Goal: Task Accomplishment & Management: Manage account settings

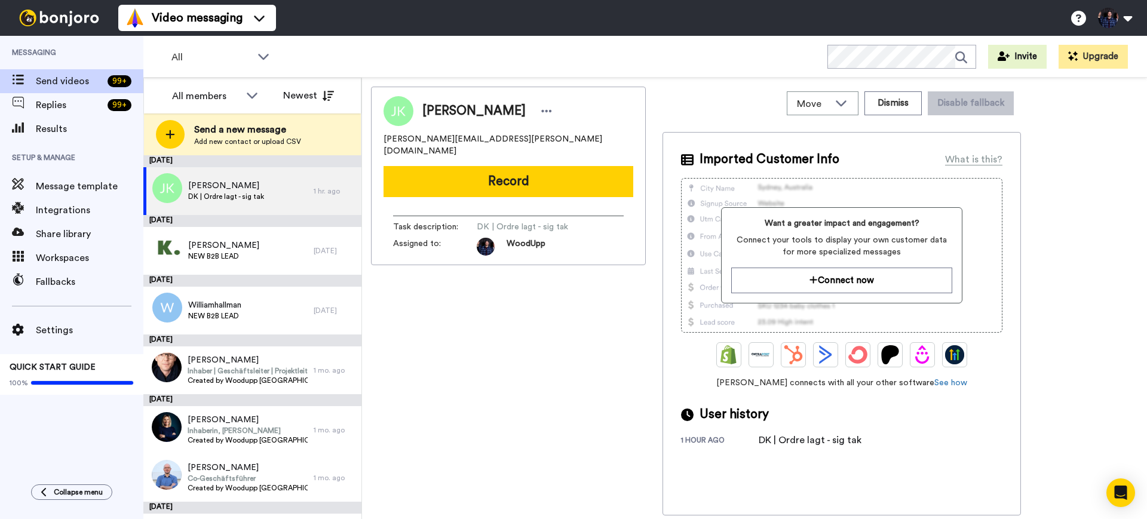
click at [1121, 180] on div "[PERSON_NAME] [PERSON_NAME][EMAIL_ADDRESS][PERSON_NAME][DOMAIN_NAME] Record Tas…" at bounding box center [754, 301] width 767 height 429
click at [228, 250] on span "[PERSON_NAME]" at bounding box center [223, 245] width 71 height 12
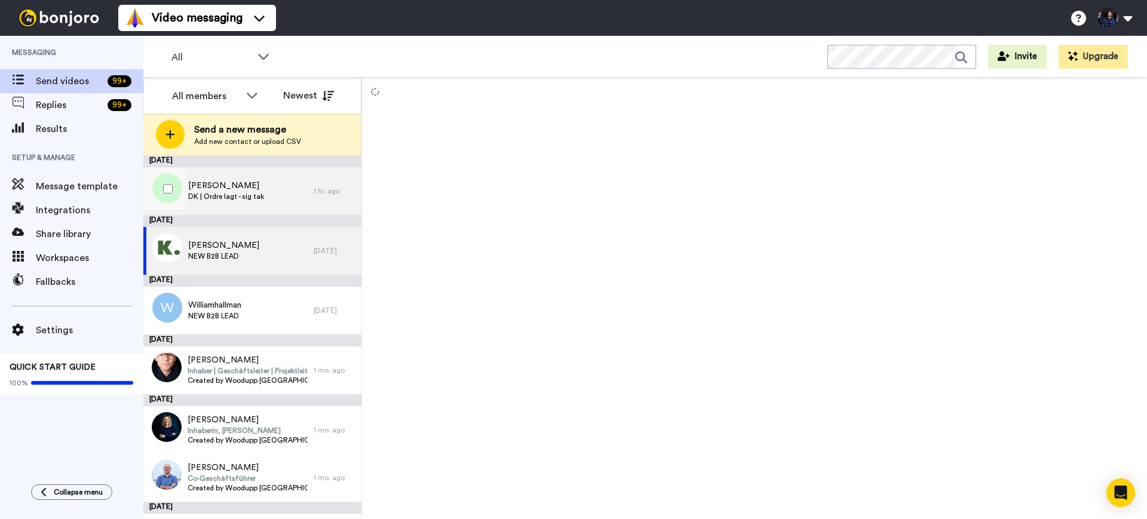
click at [237, 182] on span "[PERSON_NAME]" at bounding box center [226, 186] width 76 height 12
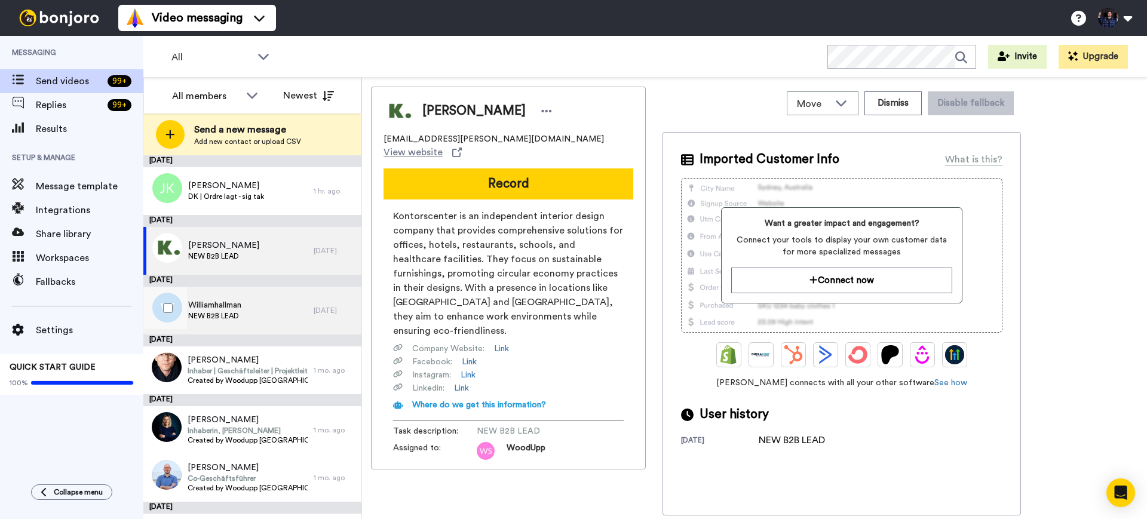
click at [231, 305] on span "Williamhallman" at bounding box center [214, 305] width 53 height 12
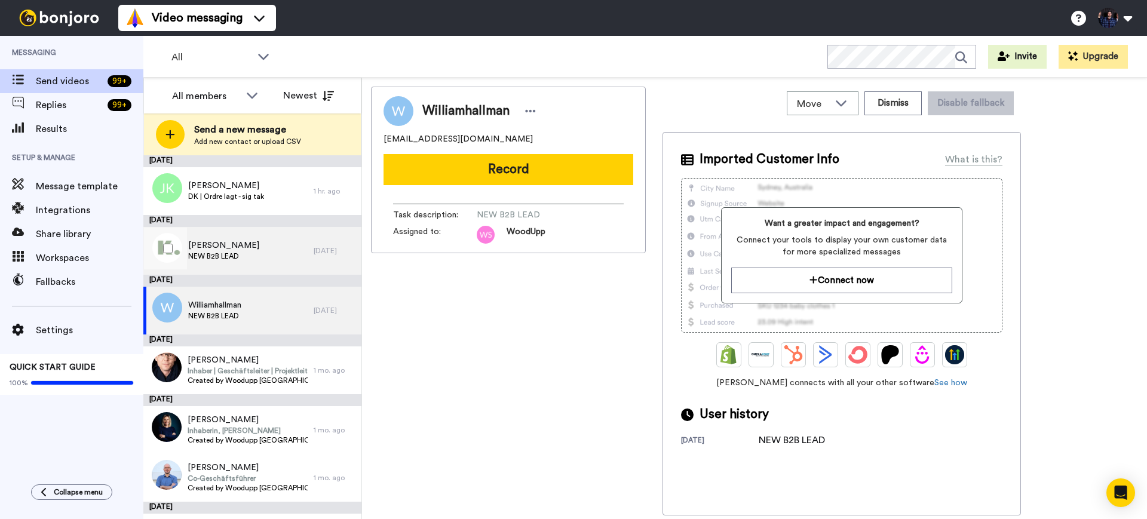
click at [226, 261] on div "Tove Falk NEW B2B LEAD" at bounding box center [223, 250] width 71 height 23
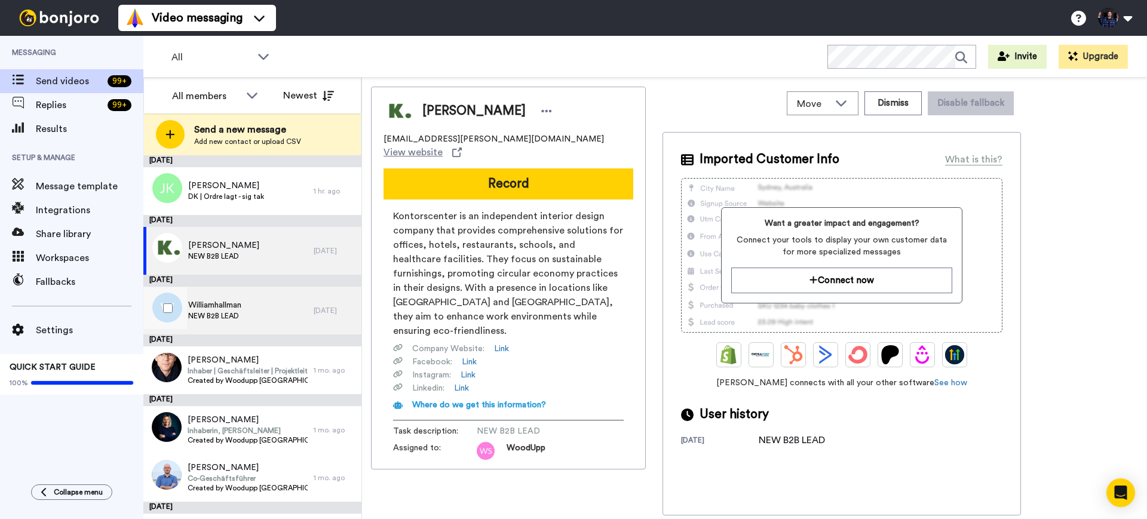
click at [221, 310] on span "Williamhallman" at bounding box center [214, 305] width 53 height 12
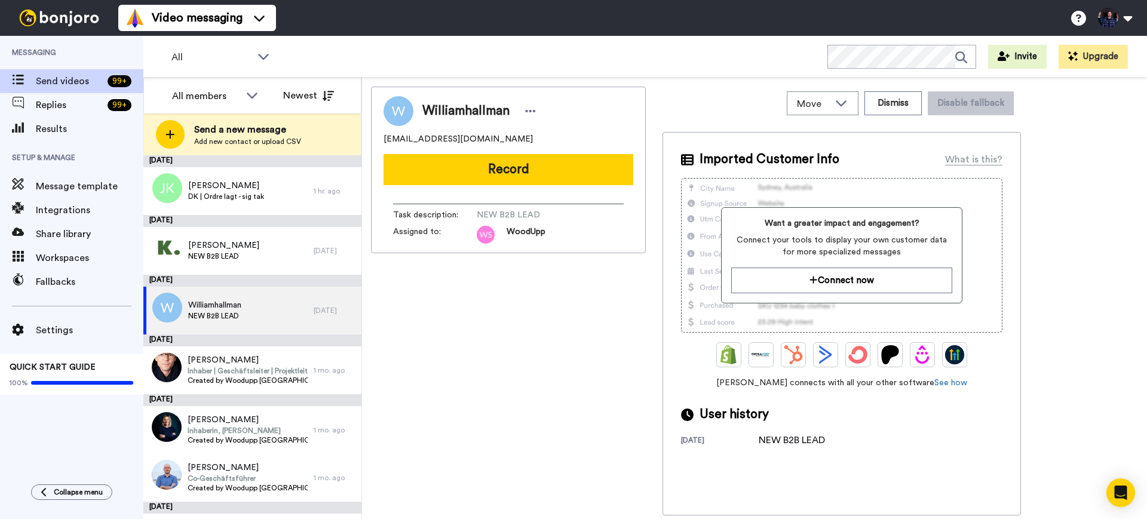
click at [529, 229] on span "WoodUpp" at bounding box center [525, 235] width 39 height 18
click at [799, 437] on div "NEW B2B LEAD" at bounding box center [791, 440] width 66 height 14
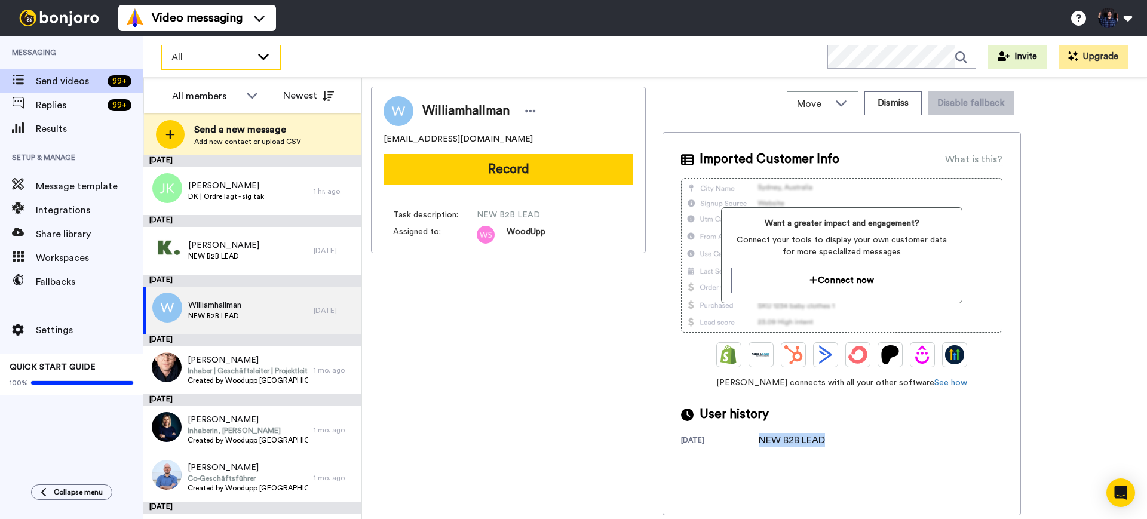
click at [241, 48] on div "All" at bounding box center [221, 57] width 118 height 24
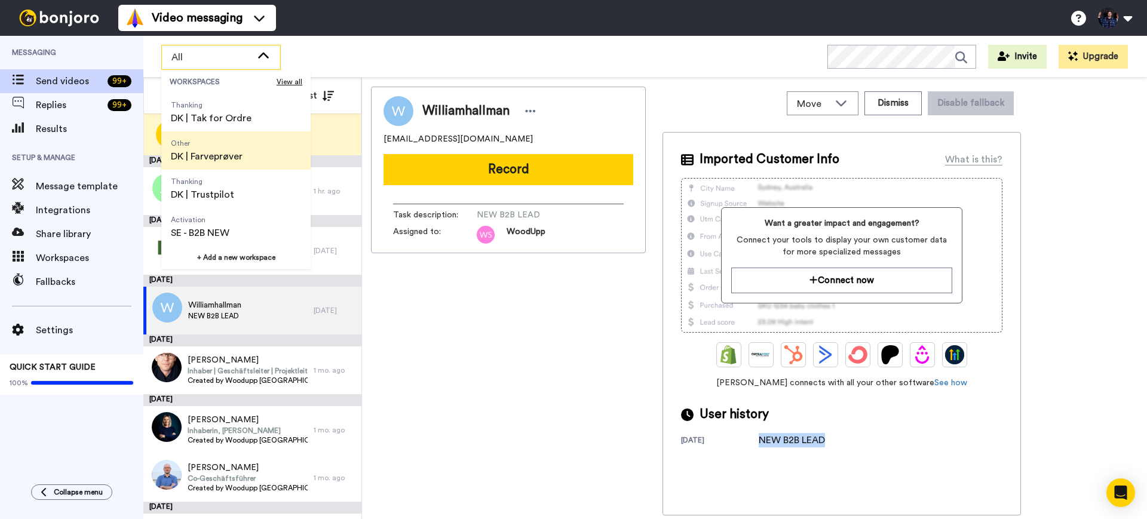
scroll to position [115, 0]
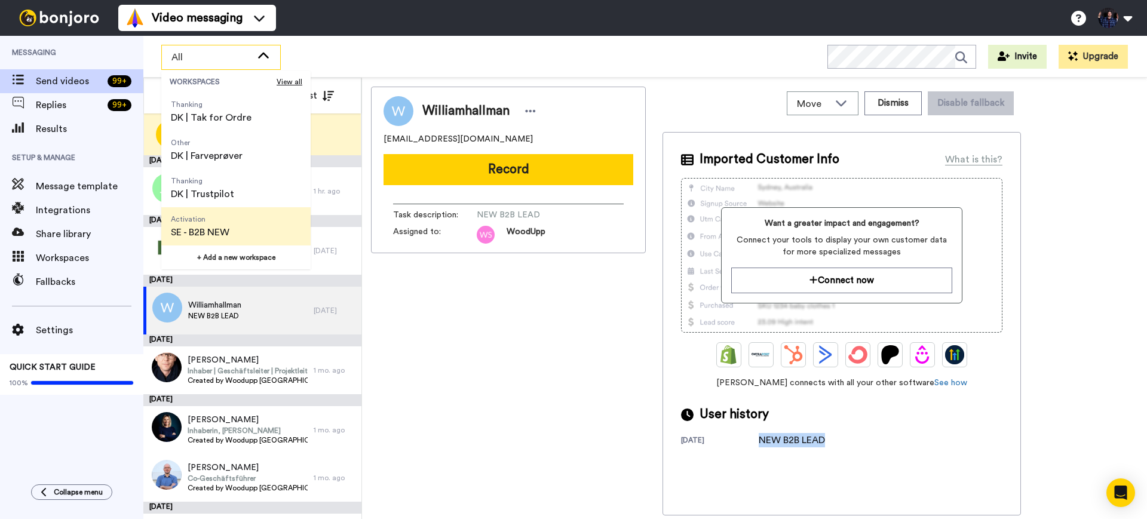
click at [259, 237] on li "Activation SE - B2B NEW" at bounding box center [235, 226] width 149 height 38
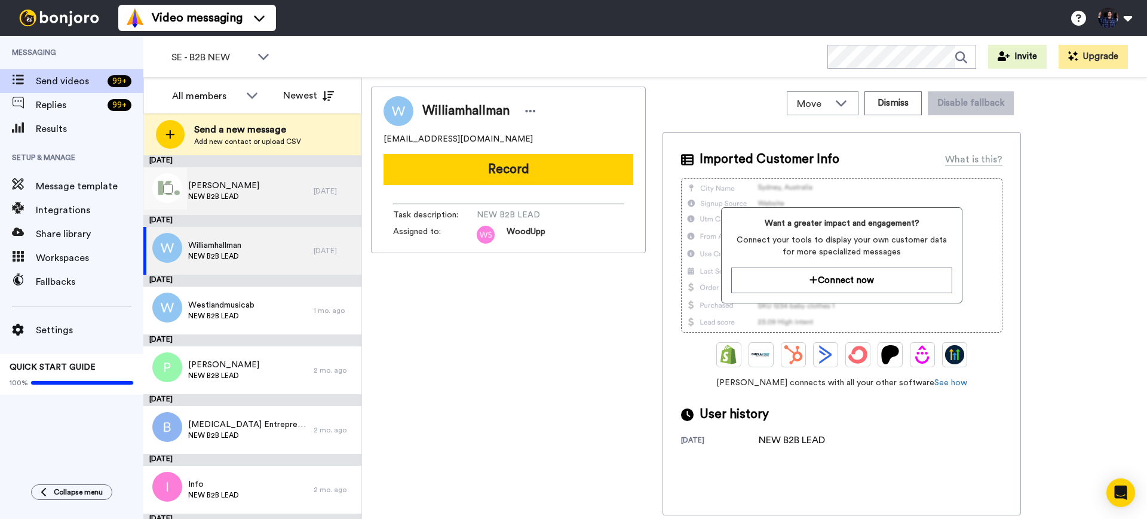
click at [244, 207] on div "Tove Falk NEW B2B LEAD" at bounding box center [228, 191] width 170 height 48
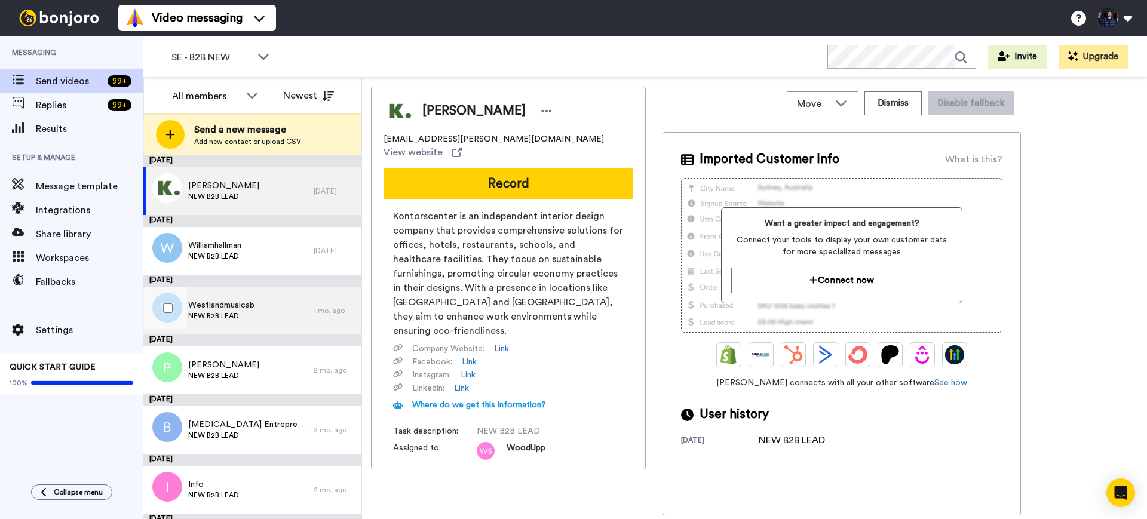
click at [259, 317] on div "Westlandmusicab NEW B2B LEAD" at bounding box center [228, 311] width 170 height 48
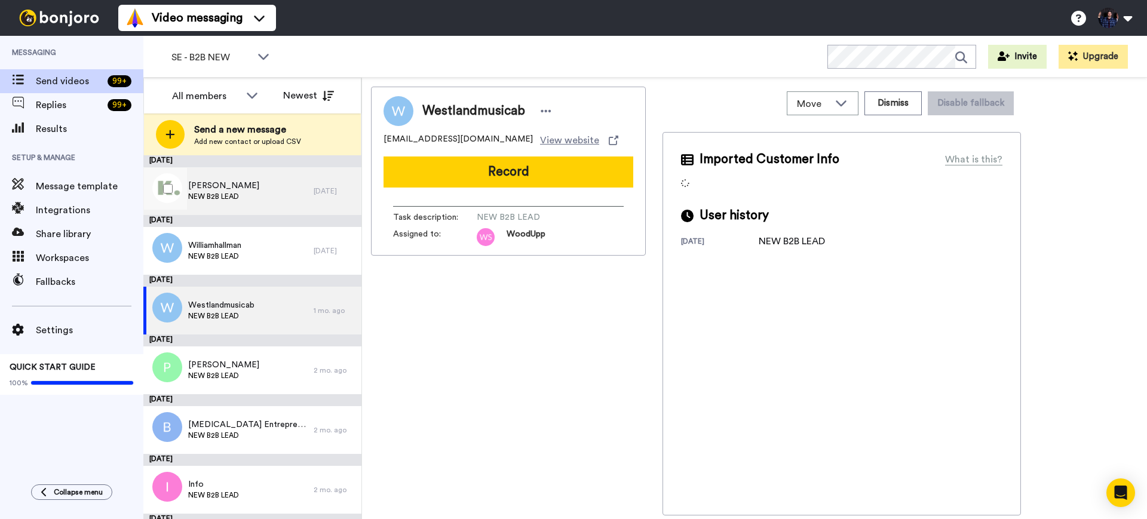
click at [255, 185] on div "Tove Falk NEW B2B LEAD" at bounding box center [228, 191] width 170 height 48
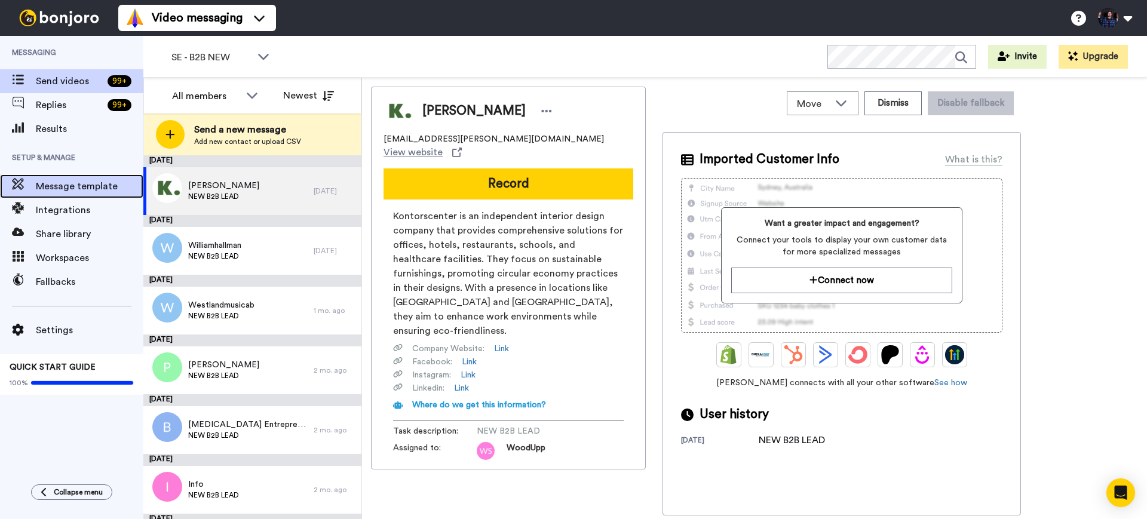
click at [95, 188] on span "Message template" at bounding box center [90, 186] width 108 height 14
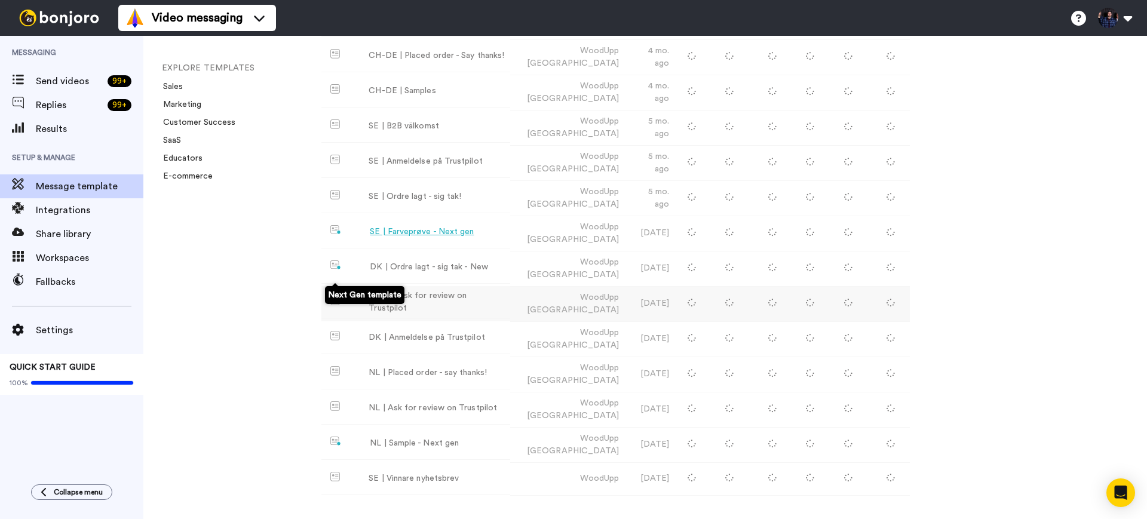
scroll to position [227, 0]
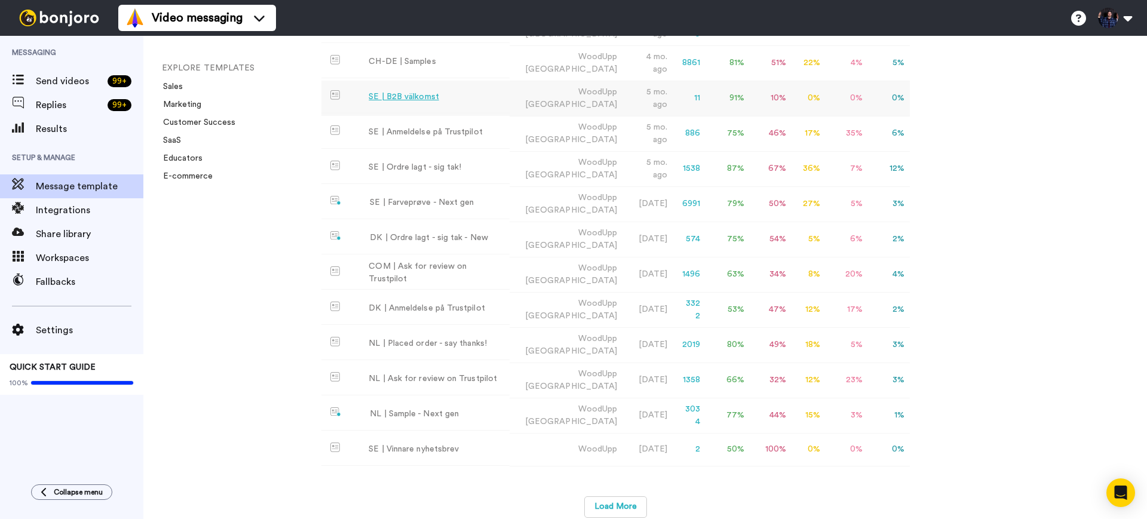
click at [430, 96] on div "SE | B2B välkomst" at bounding box center [403, 97] width 70 height 13
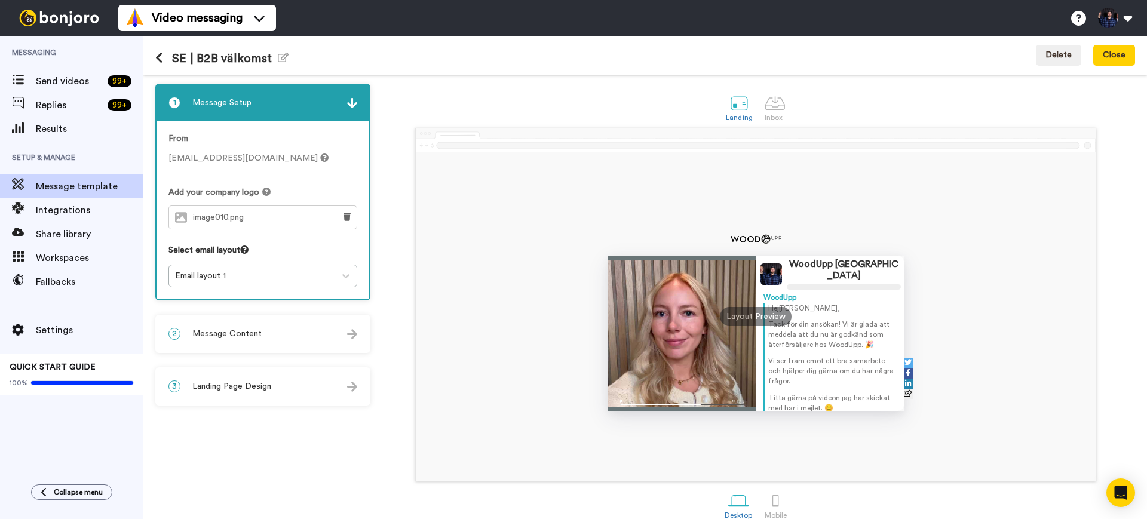
click at [243, 335] on span "Message Content" at bounding box center [226, 334] width 69 height 12
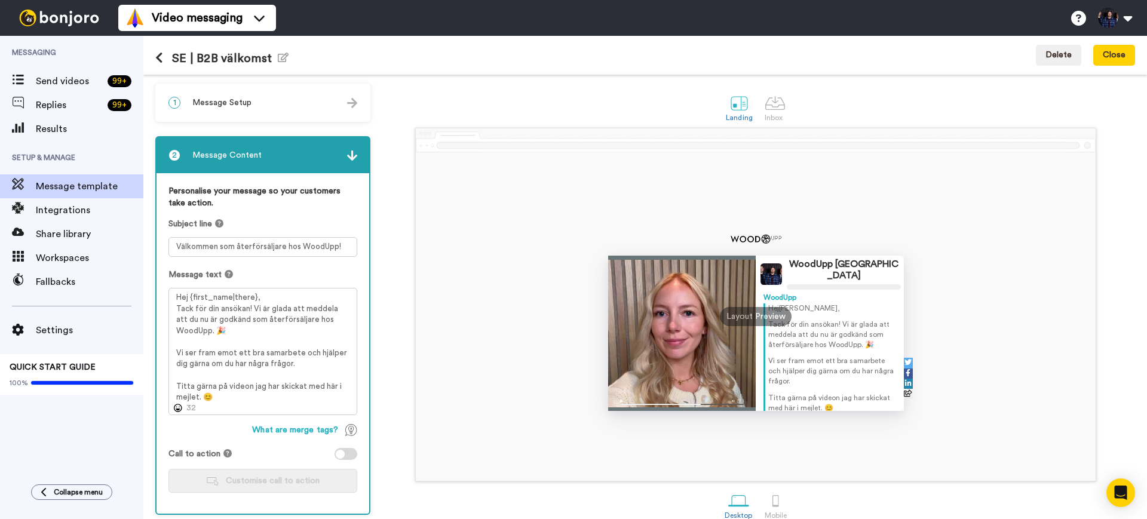
click at [216, 97] on span "Message Setup" at bounding box center [221, 103] width 59 height 12
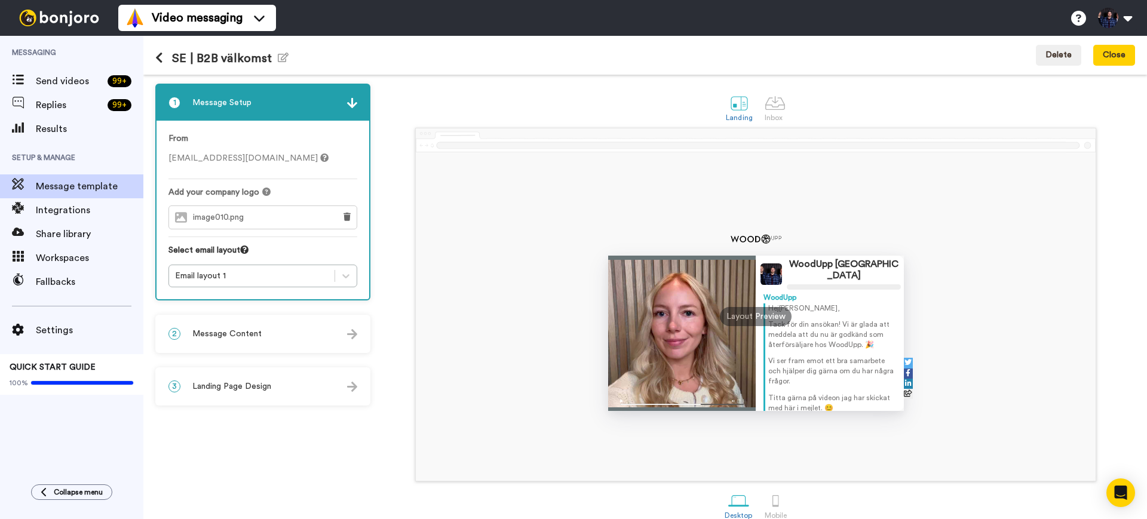
click at [277, 374] on div "3 Landing Page Design" at bounding box center [262, 386] width 213 height 36
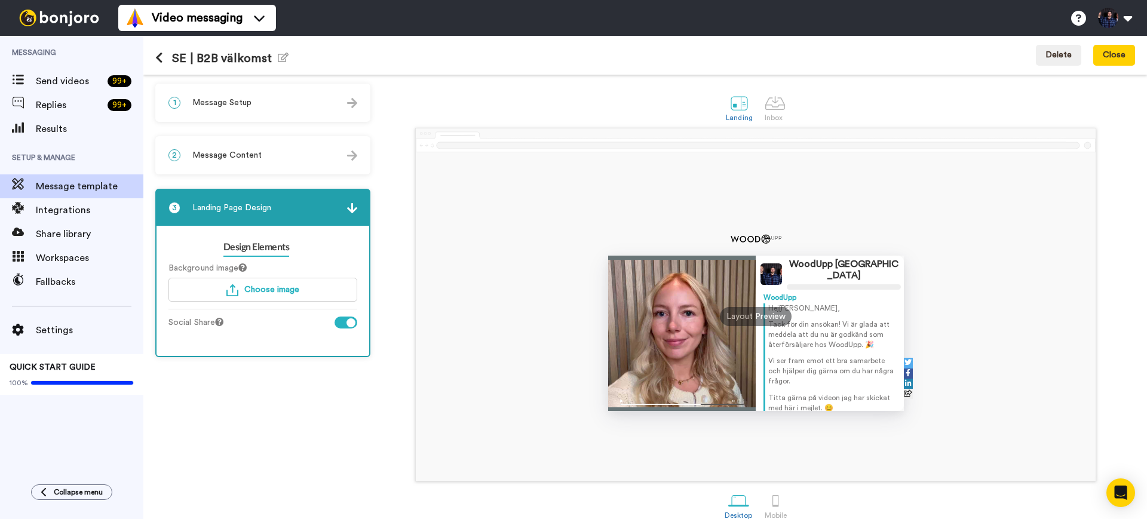
click at [253, 160] on span "Message Content" at bounding box center [226, 155] width 69 height 12
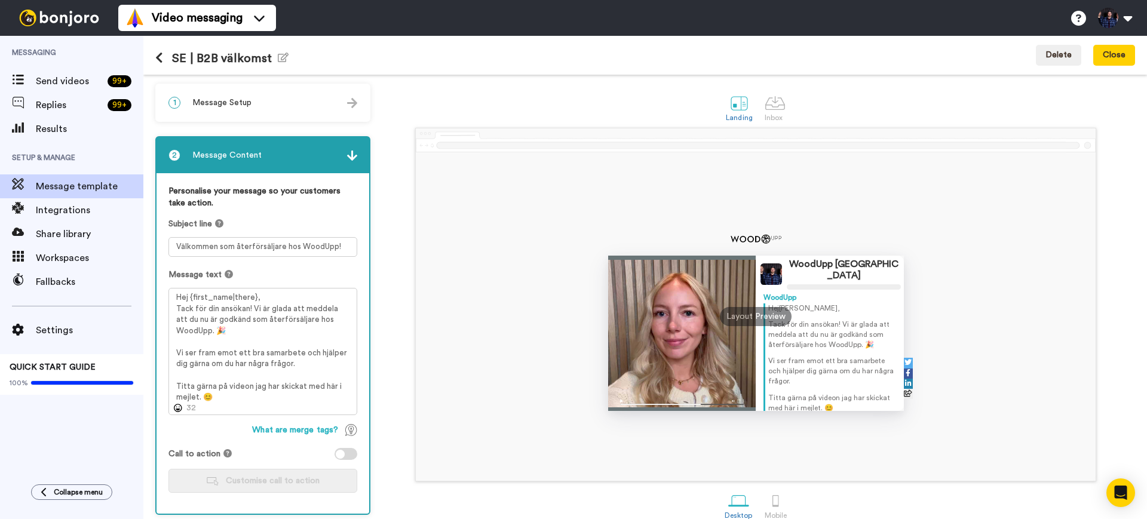
click at [229, 110] on div "1 Message Setup" at bounding box center [262, 103] width 213 height 36
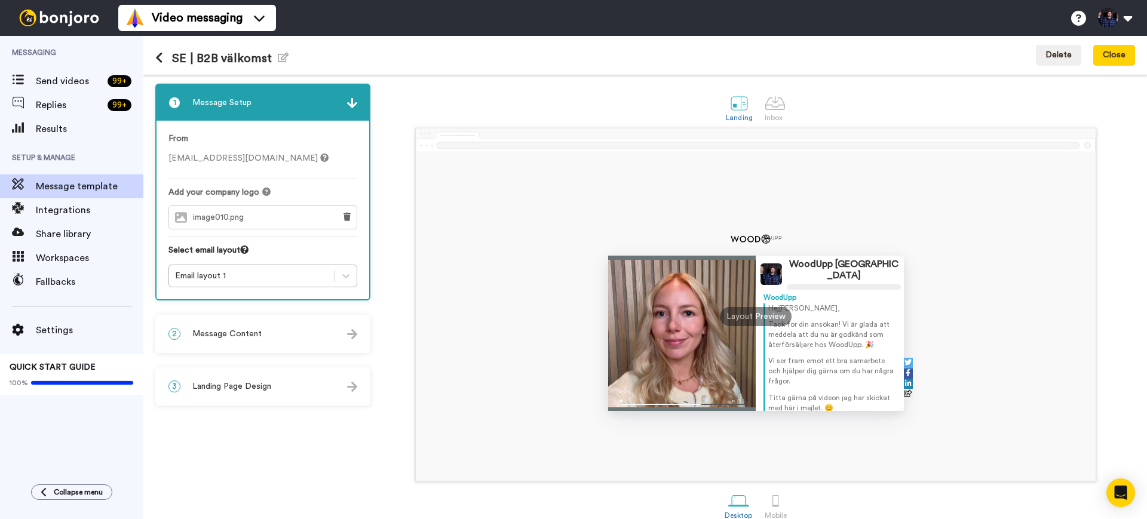
click at [261, 214] on div "image010.png" at bounding box center [248, 217] width 159 height 23
click at [187, 154] on span "[EMAIL_ADDRESS][DOMAIN_NAME]" at bounding box center [248, 158] width 160 height 8
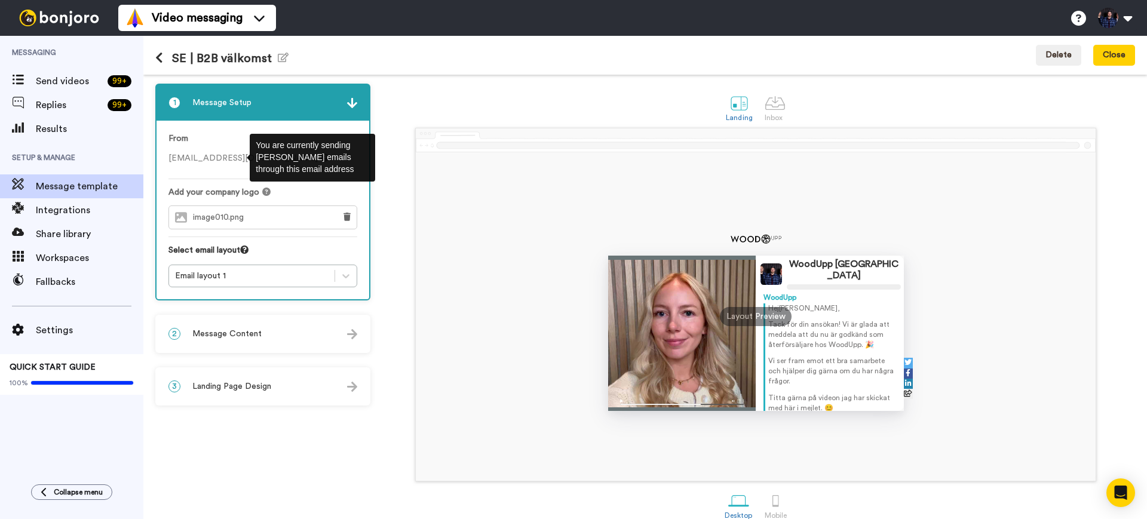
click at [320, 157] on icon at bounding box center [324, 157] width 8 height 8
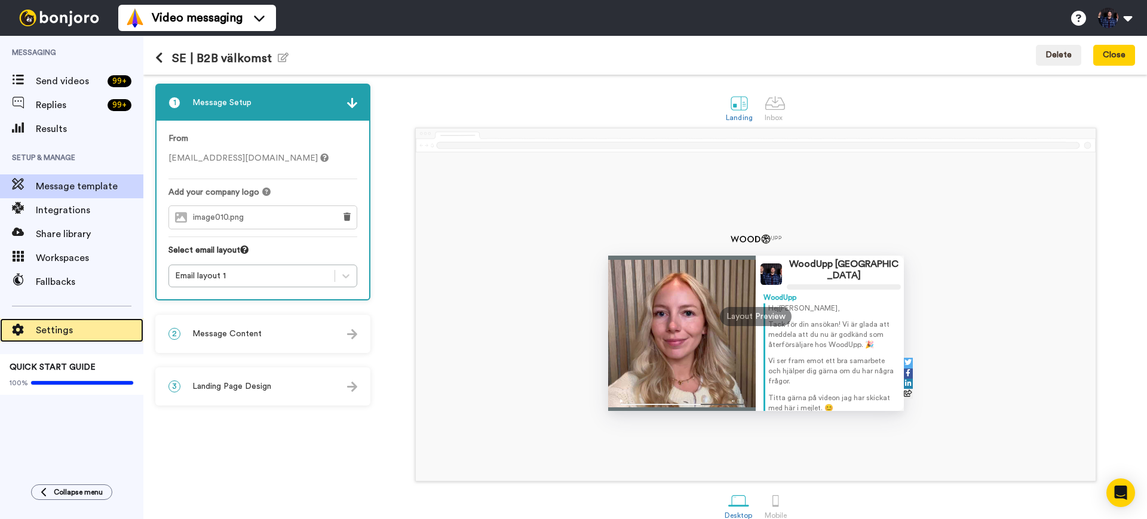
click at [62, 325] on span "Settings" at bounding box center [90, 330] width 108 height 14
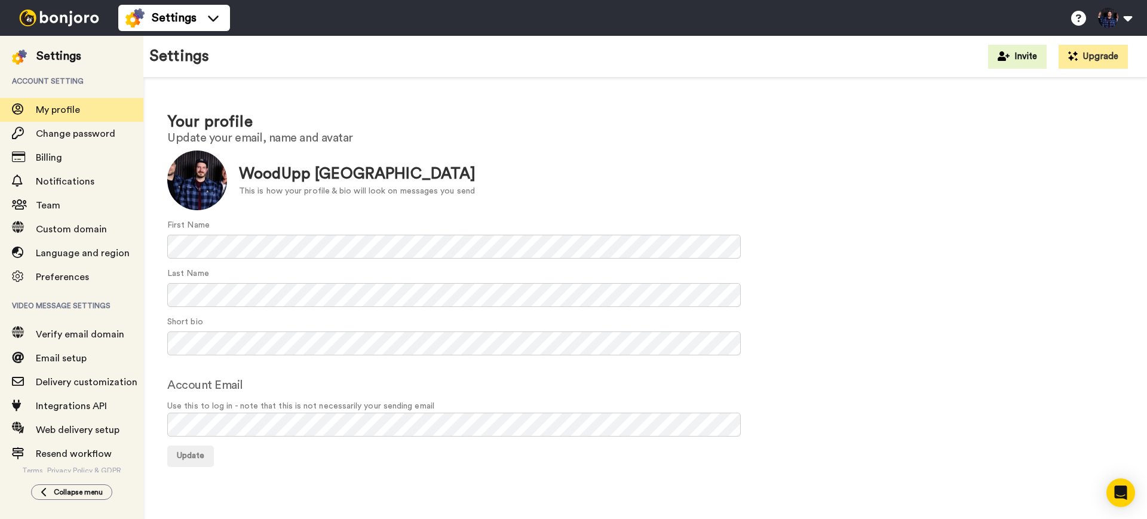
click at [384, 373] on form "Update WoodUpp Danmark This is how your profile & bio will look on messages you…" at bounding box center [645, 309] width 956 height 317
click at [109, 331] on span "Verify email domain" at bounding box center [80, 335] width 88 height 10
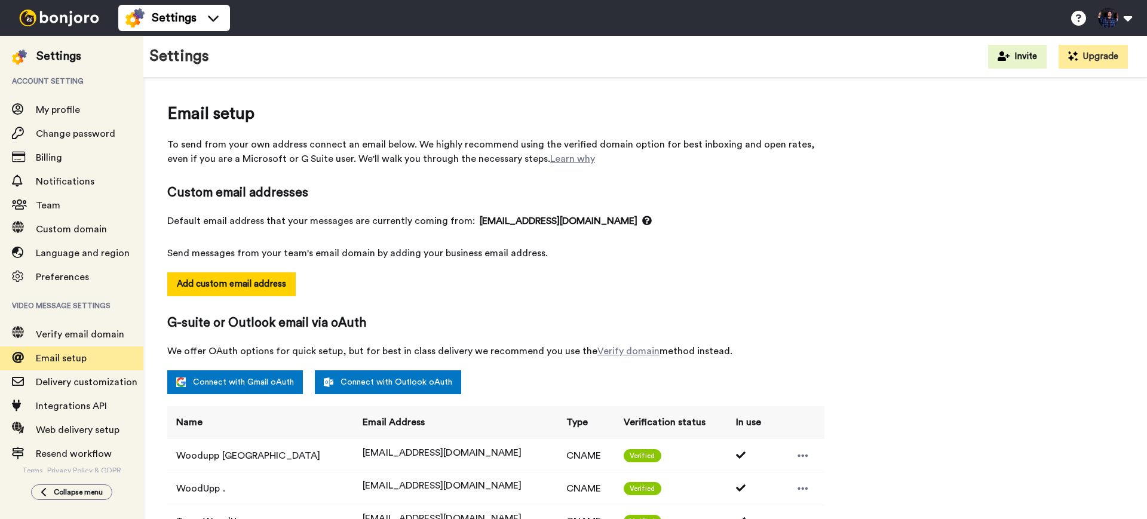
select select "105588"
select select "102120"
select select "100458"
select select "86738"
click at [203, 285] on button "Add custom email address" at bounding box center [231, 284] width 128 height 24
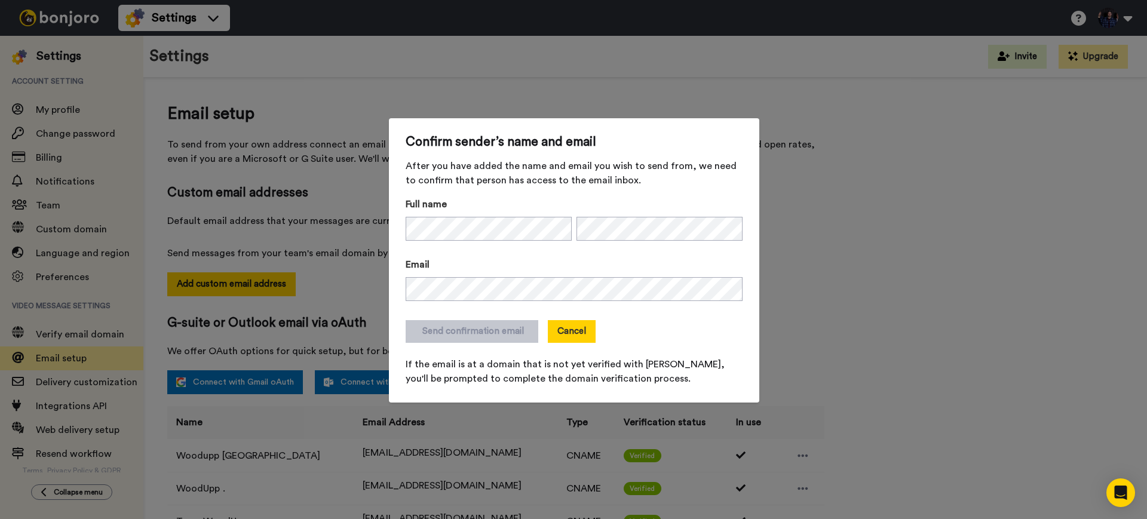
click at [566, 334] on button "Cancel" at bounding box center [572, 331] width 48 height 23
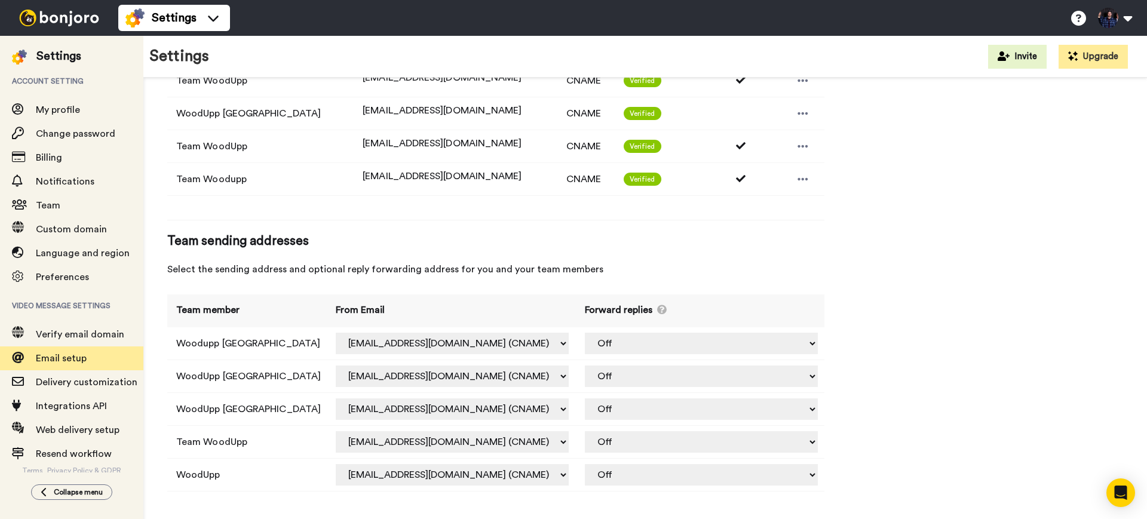
scroll to position [442, 0]
click at [575, 342] on td "pm@woodupp.dk (CNAME) team.woodupp@inbound.bonjoromail.com (Default) pm@woodupp…" at bounding box center [451, 342] width 248 height 33
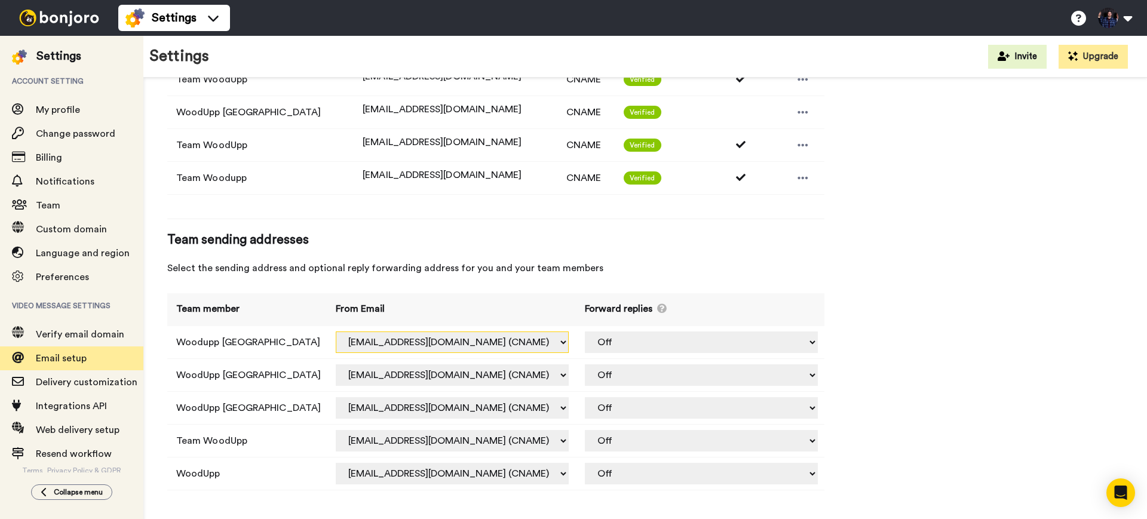
click at [569, 345] on select "pm@woodupp.dk (CNAME) team.woodupp@inbound.bonjoromail.com (Default) pm@woodupp…" at bounding box center [452, 342] width 233 height 22
click at [747, 234] on span "Team sending addresses" at bounding box center [495, 240] width 657 height 18
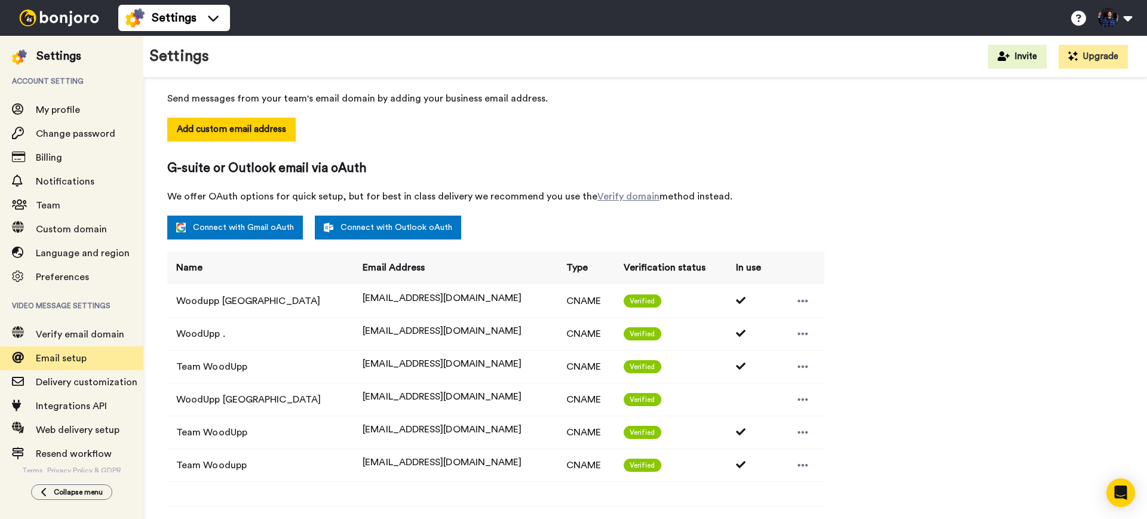
scroll to position [0, 0]
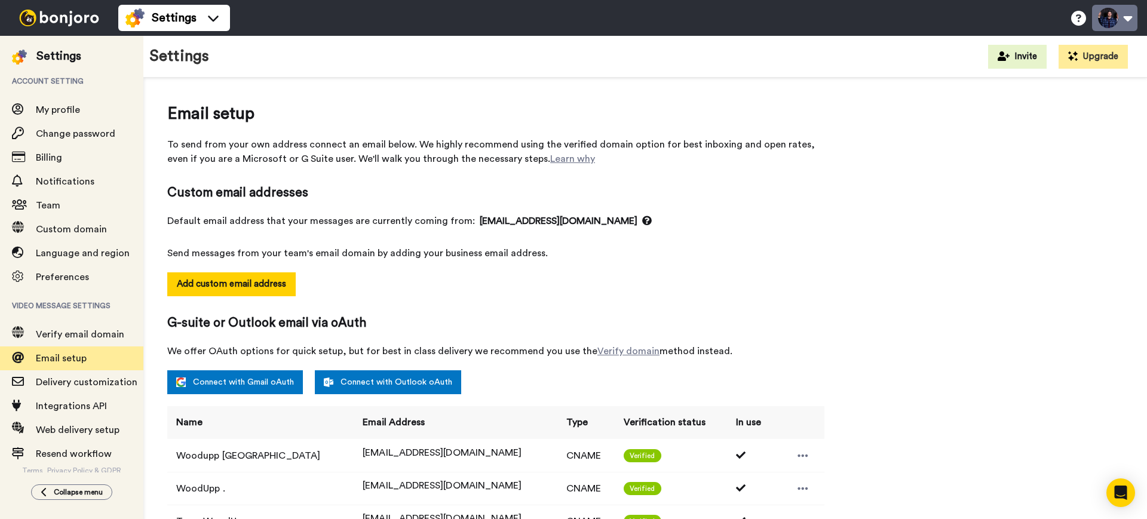
click at [1118, 20] on button at bounding box center [1114, 18] width 45 height 26
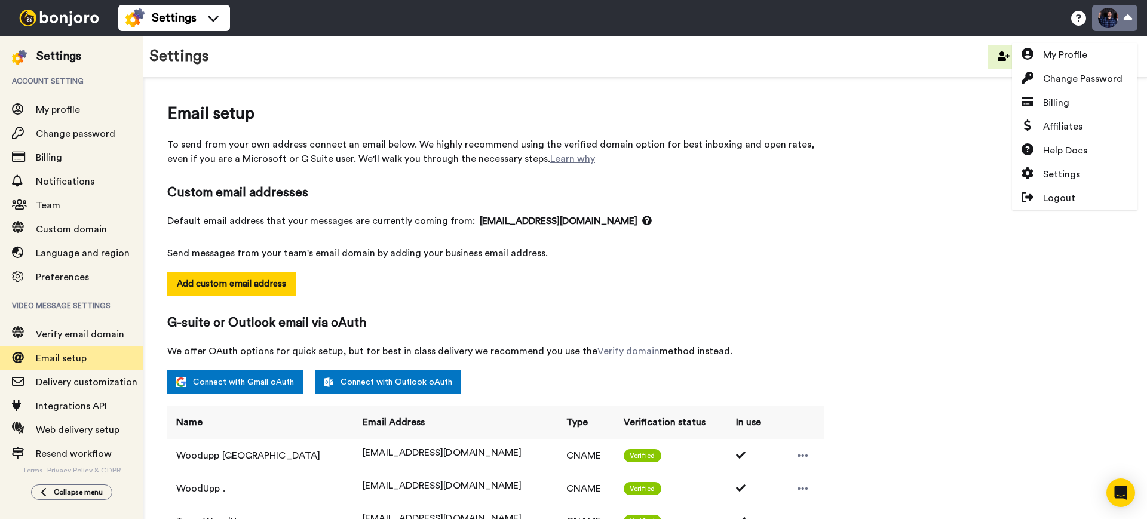
click at [1118, 19] on button at bounding box center [1114, 18] width 45 height 26
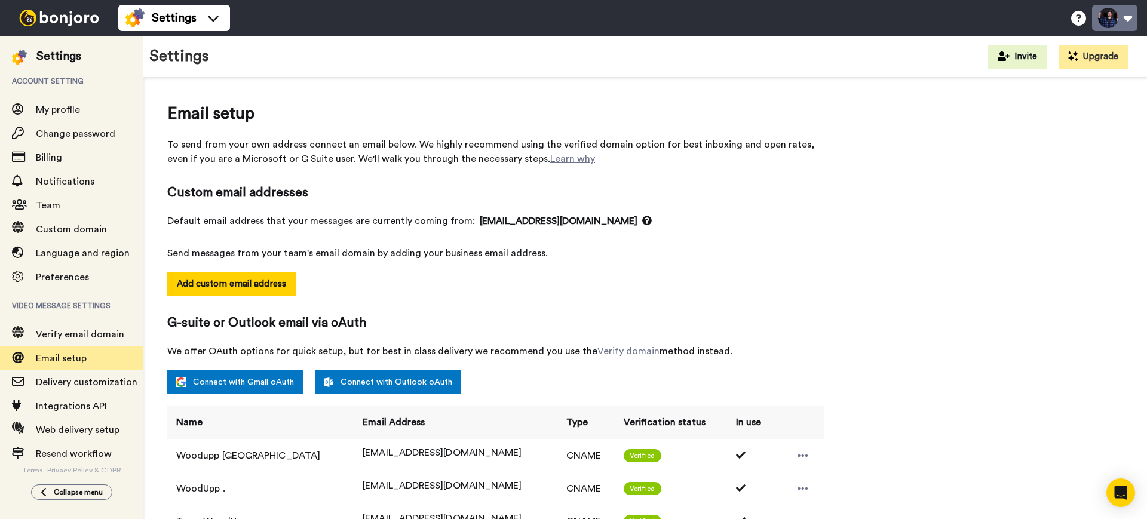
click at [1117, 16] on button at bounding box center [1114, 18] width 45 height 26
click at [885, 334] on div "Email setup To send from your own address connect an email below. We highly rec…" at bounding box center [645, 523] width 956 height 843
click at [1096, 410] on div "Email setup To send from your own address connect an email below. We highly rec…" at bounding box center [645, 523] width 956 height 843
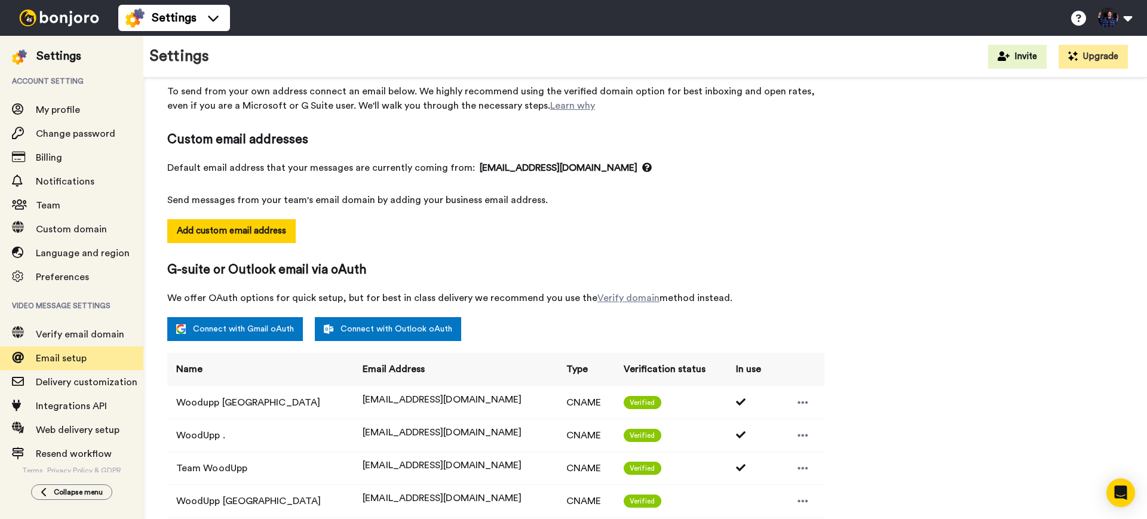
scroll to position [75, 0]
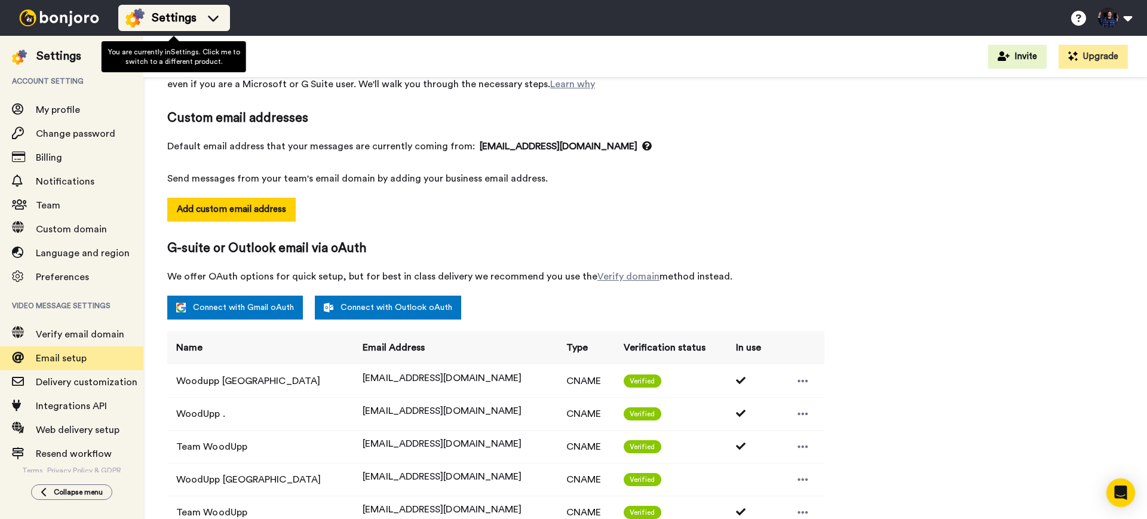
click at [203, 9] on div "Settings" at bounding box center [173, 17] width 97 height 19
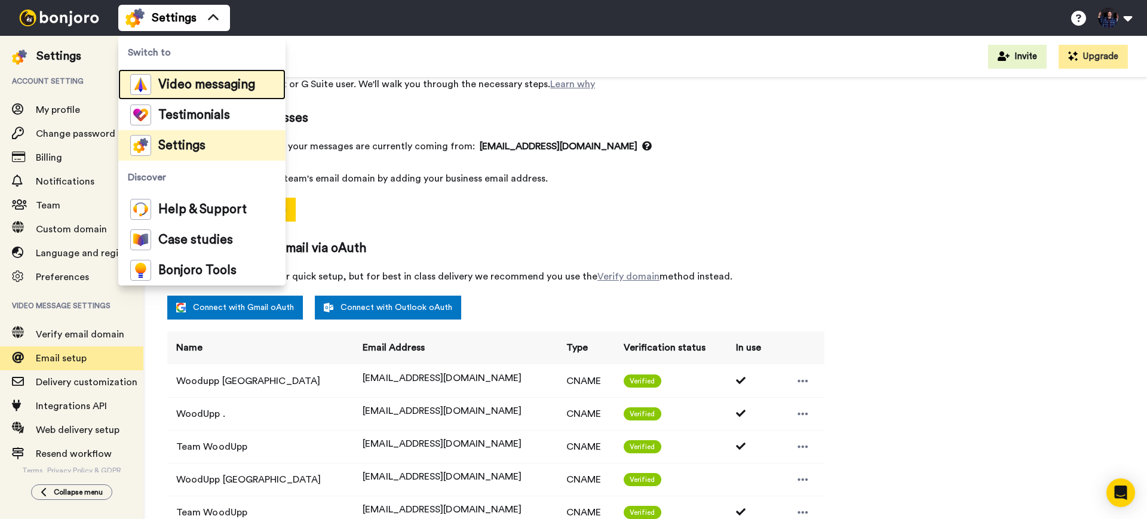
click at [189, 81] on span "Video messaging" at bounding box center [206, 85] width 97 height 12
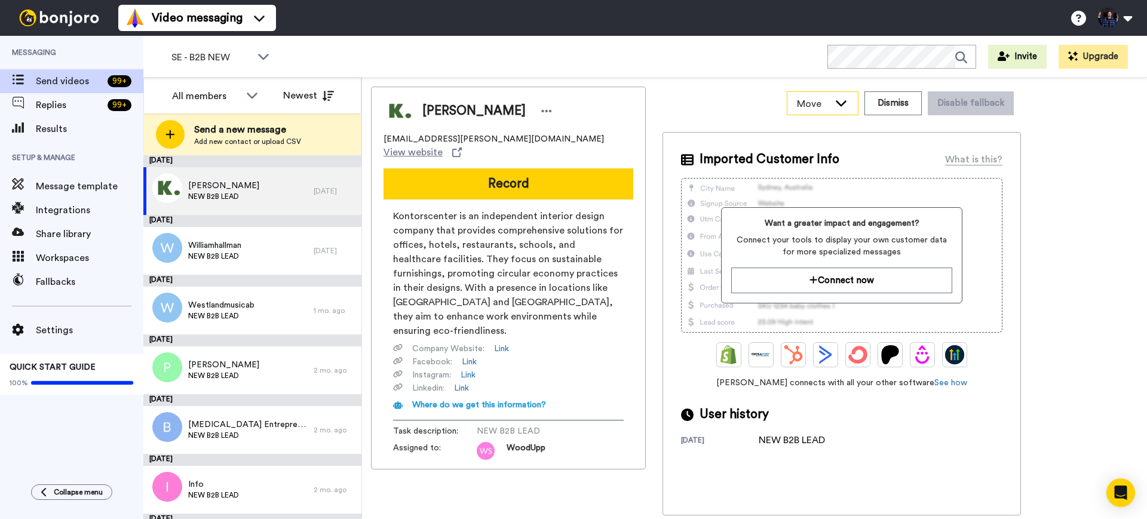
click at [825, 103] on span "Move" at bounding box center [813, 104] width 32 height 14
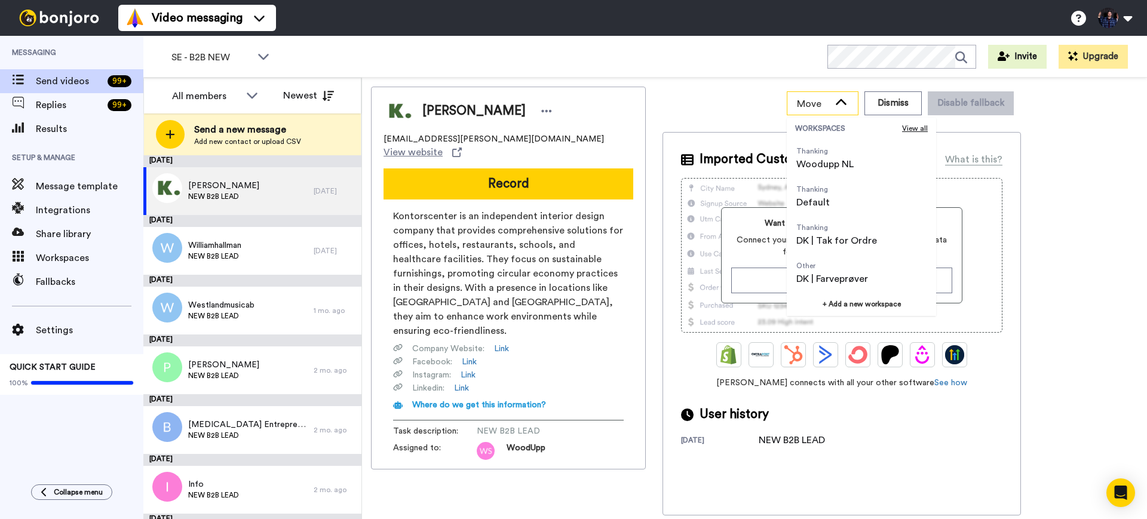
click at [825, 103] on span "Move" at bounding box center [813, 104] width 32 height 14
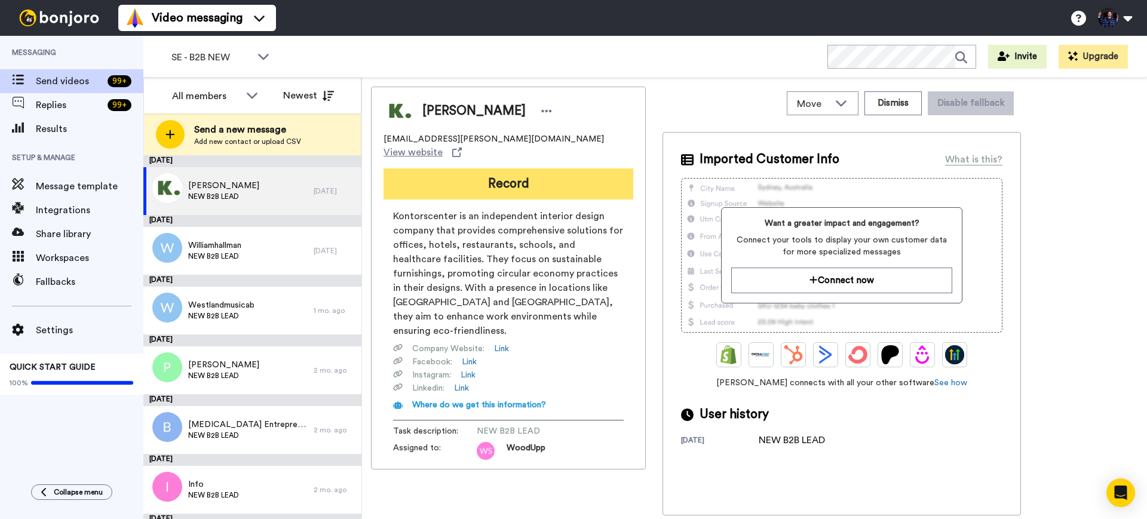
click at [563, 177] on button "Record" at bounding box center [508, 183] width 250 height 31
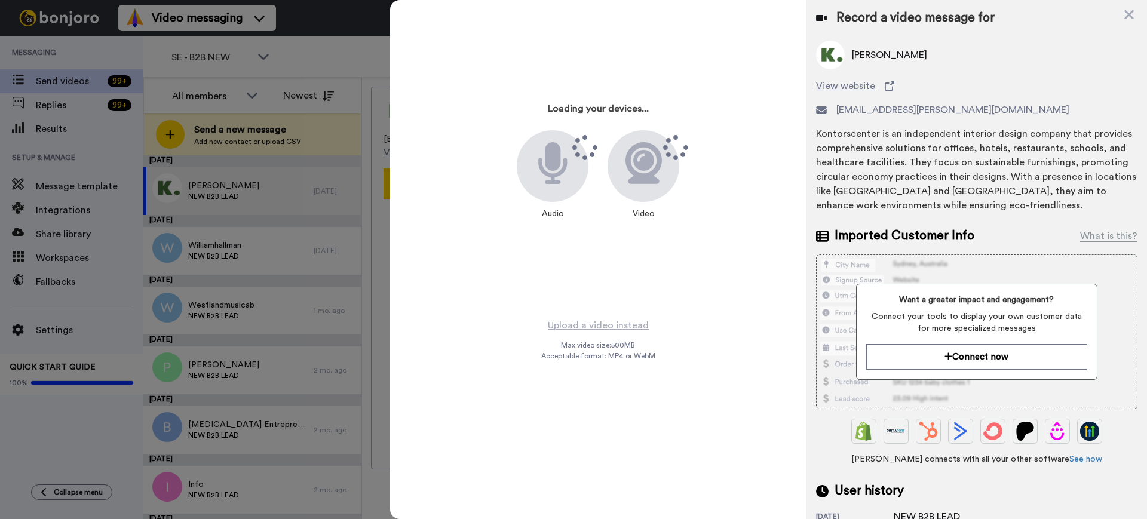
scroll to position [84, 0]
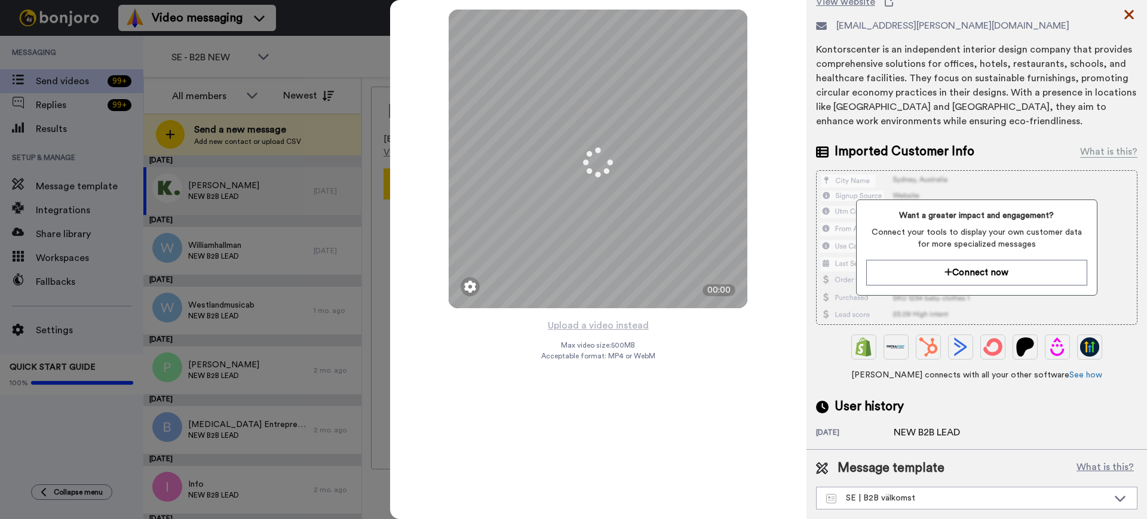
click at [1132, 11] on icon at bounding box center [1129, 15] width 10 height 10
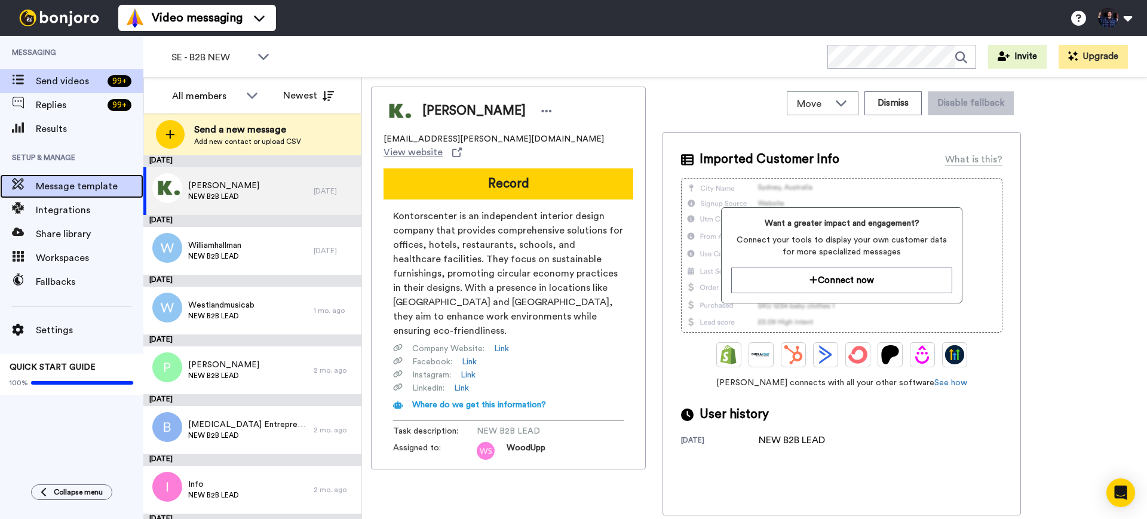
click at [72, 186] on span "Message template" at bounding box center [90, 186] width 108 height 14
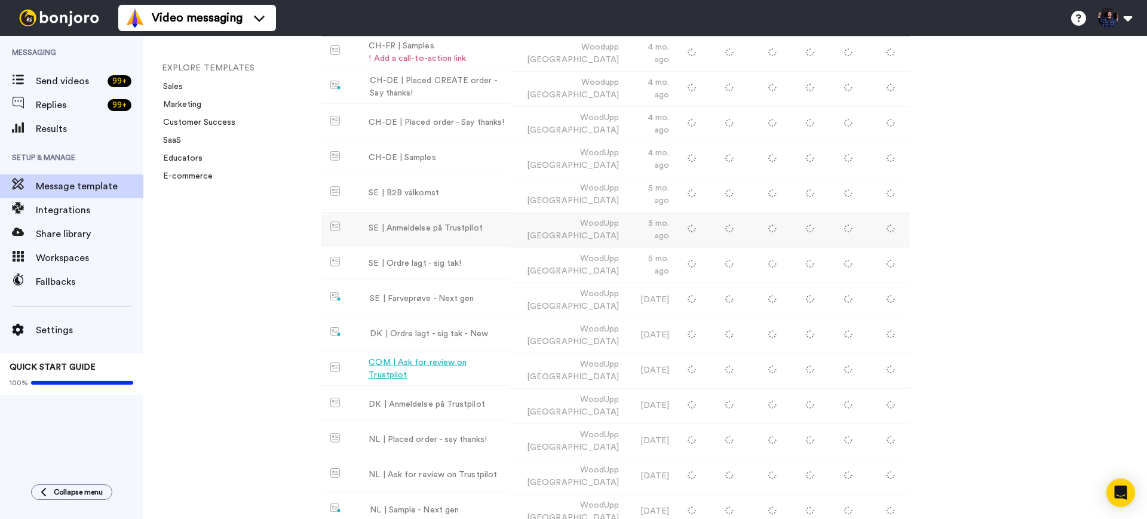
scroll to position [227, 0]
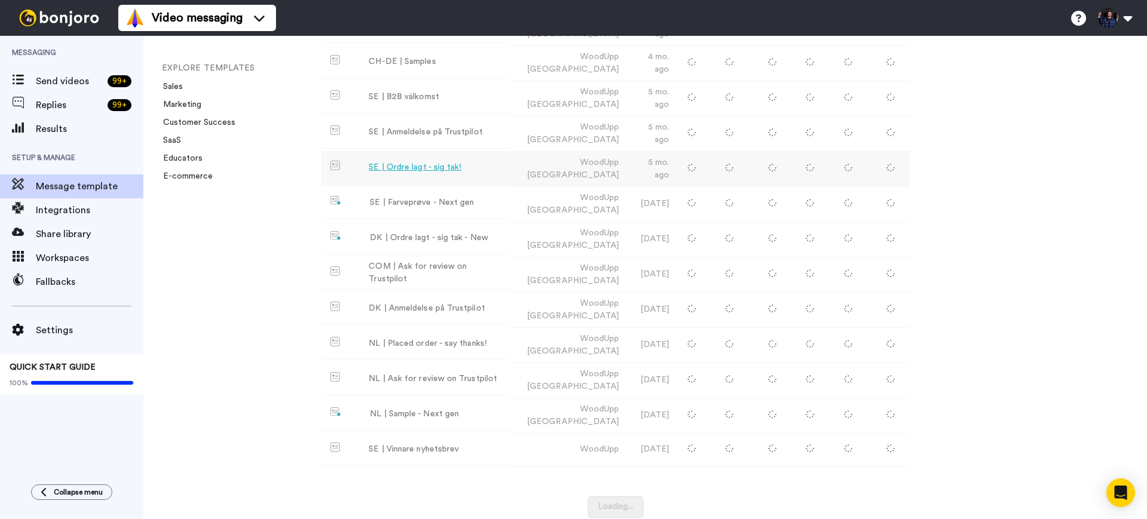
click at [431, 165] on div "SE | Ordre lagt - sig tak!" at bounding box center [414, 167] width 93 height 13
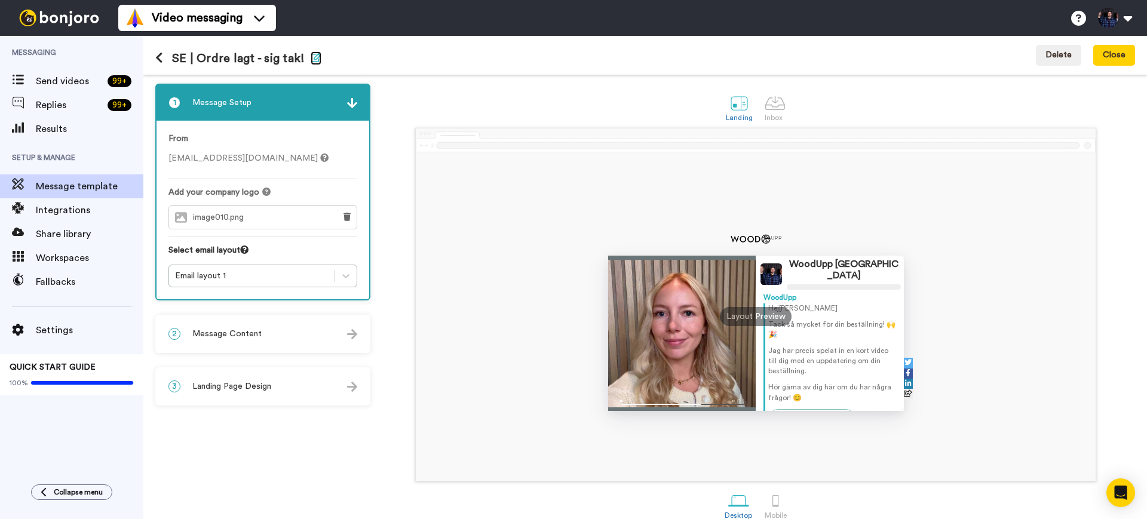
click at [314, 56] on icon "button" at bounding box center [316, 58] width 11 height 10
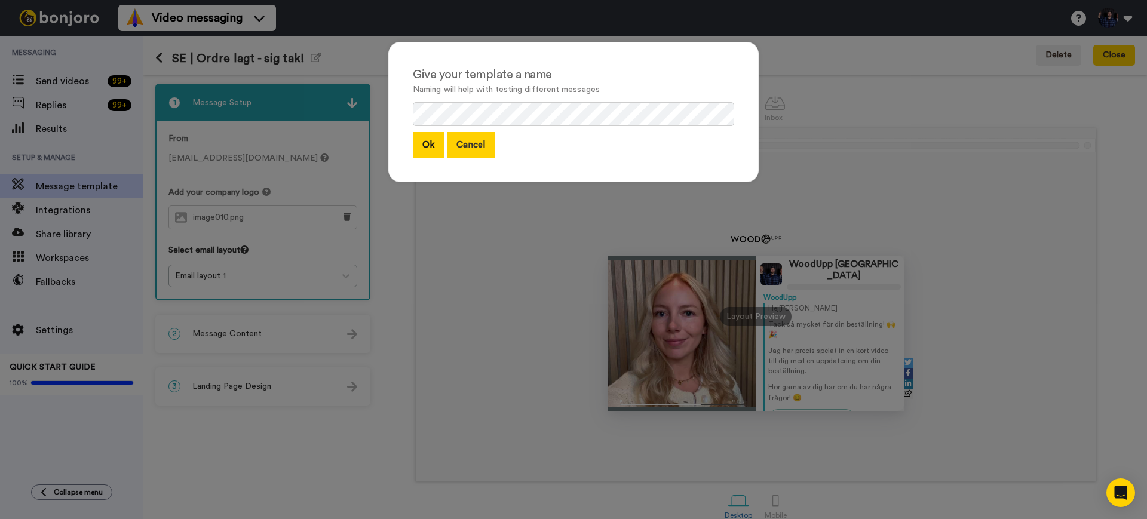
click at [476, 143] on button "Cancel" at bounding box center [471, 145] width 48 height 26
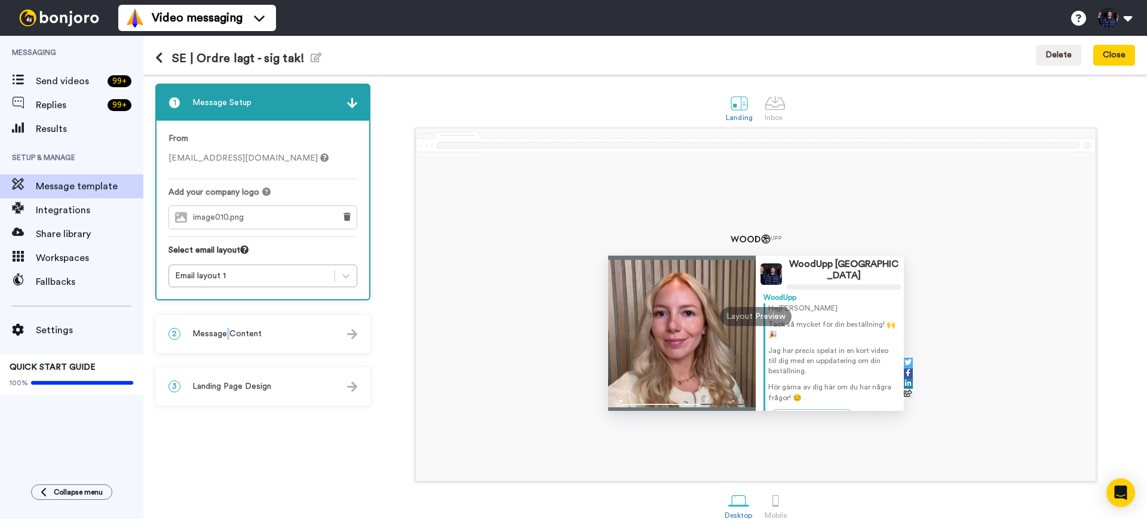
click at [226, 330] on span "Message Content" at bounding box center [226, 334] width 69 height 12
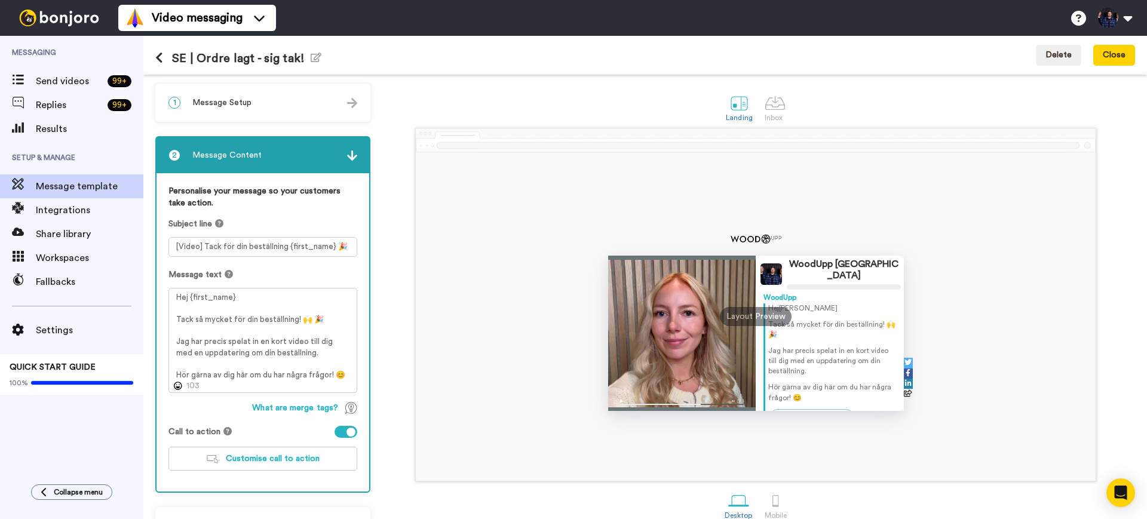
click at [342, 102] on div "1 Message Setup" at bounding box center [262, 103] width 213 height 36
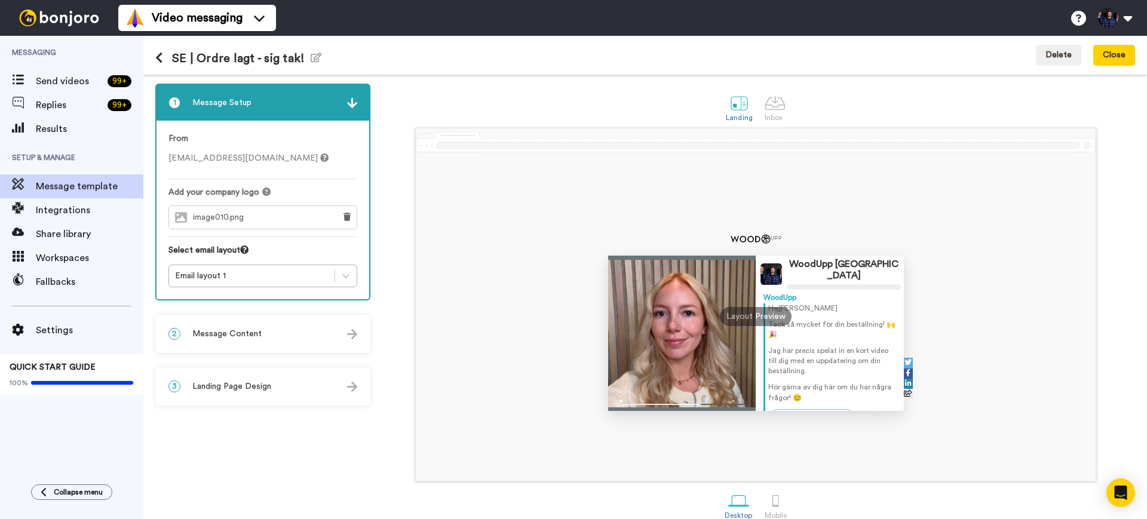
click at [224, 164] on div "From pm@woodupp.dk" at bounding box center [262, 156] width 189 height 47
click at [223, 159] on span "pm@woodupp.dk" at bounding box center [248, 158] width 160 height 8
click at [246, 154] on div "pm@woodupp.dk" at bounding box center [262, 158] width 189 height 12
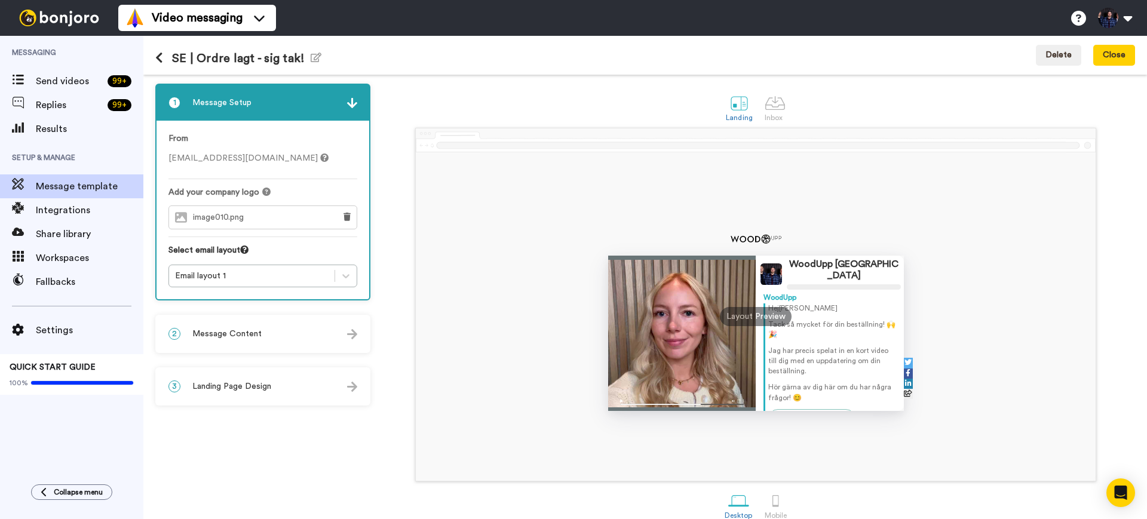
click at [320, 156] on icon at bounding box center [324, 157] width 8 height 8
click at [295, 378] on div "3 Landing Page Design" at bounding box center [262, 386] width 213 height 36
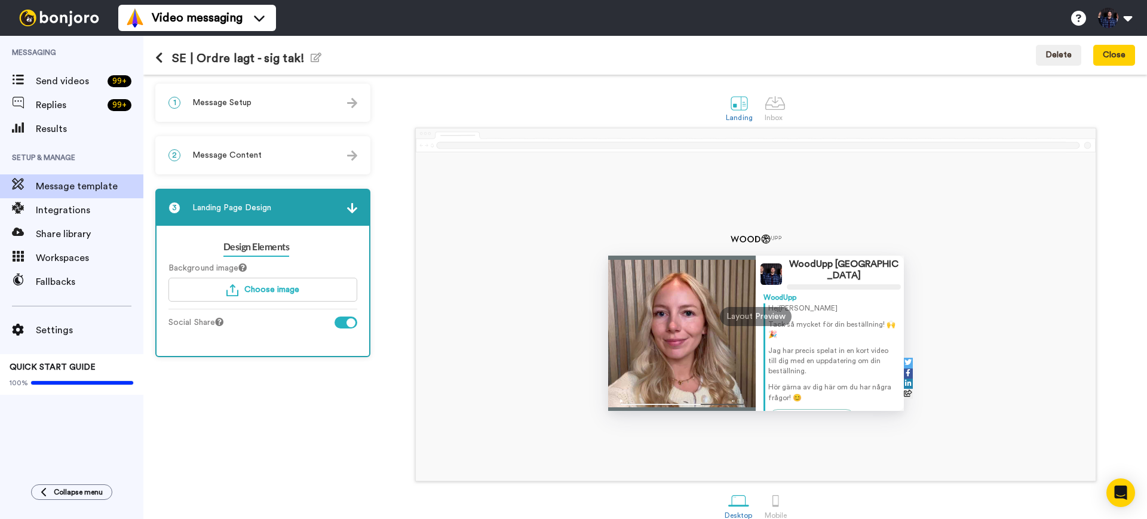
click at [309, 158] on div "2 Message Content" at bounding box center [262, 155] width 213 height 36
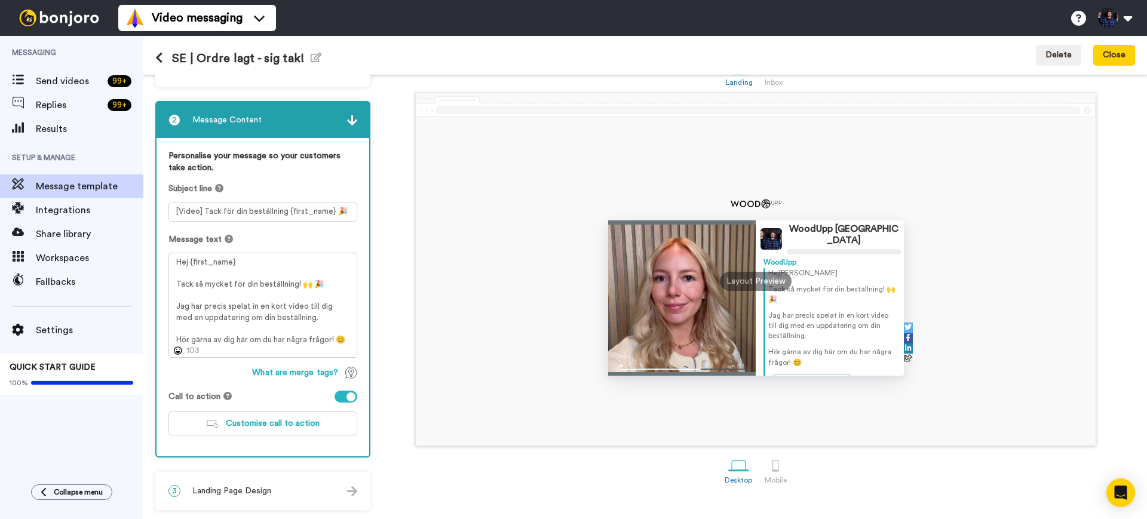
scroll to position [17, 0]
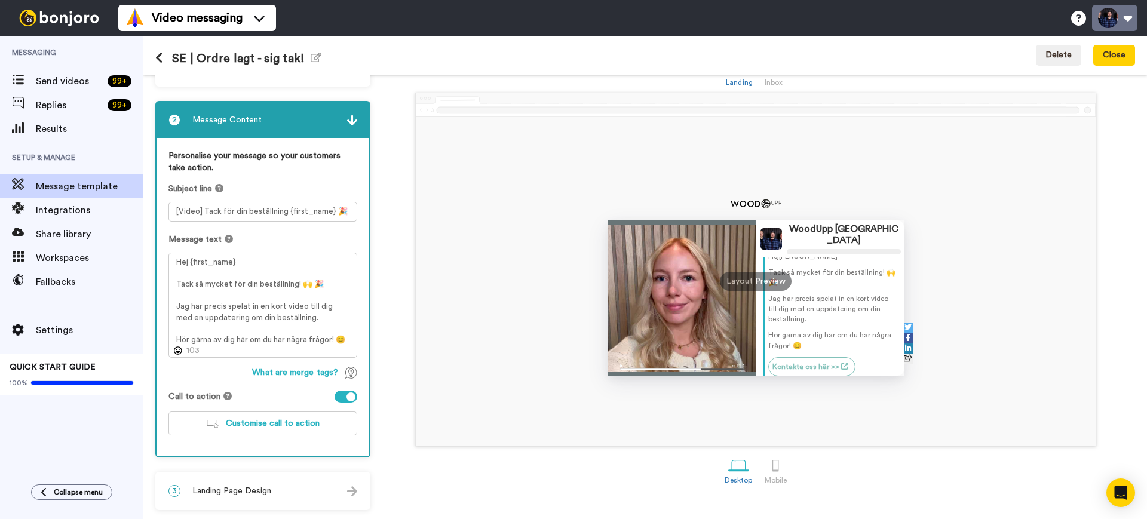
click at [1128, 17] on button at bounding box center [1114, 18] width 45 height 26
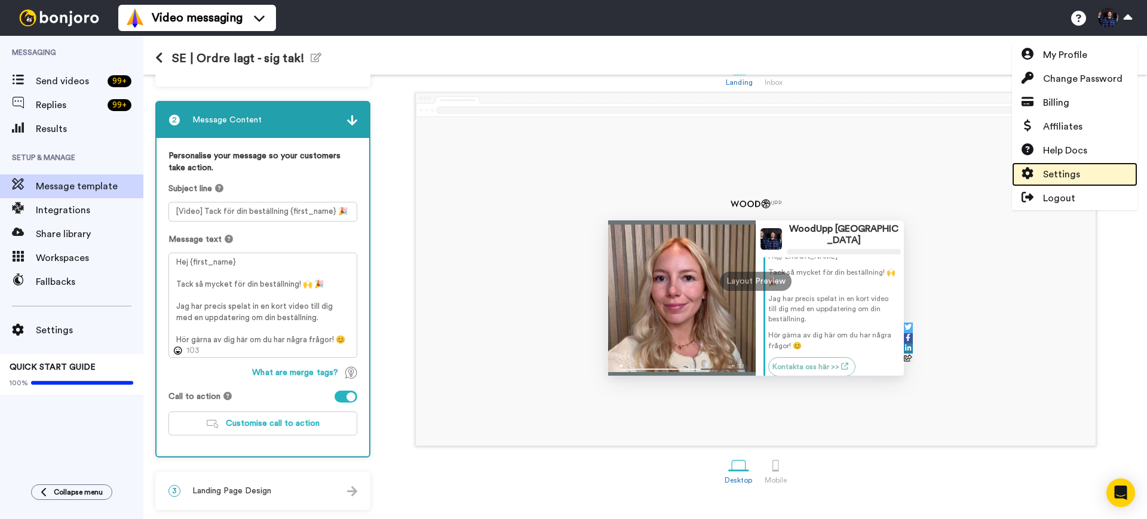
click at [1091, 174] on link "Settings" at bounding box center [1074, 174] width 125 height 24
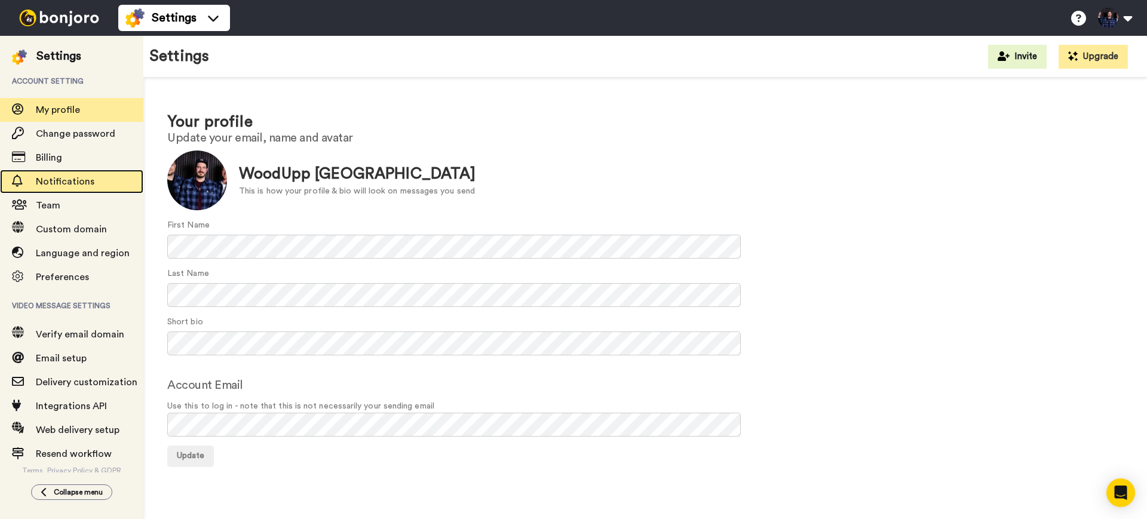
click at [99, 189] on div "Notifications" at bounding box center [71, 182] width 143 height 24
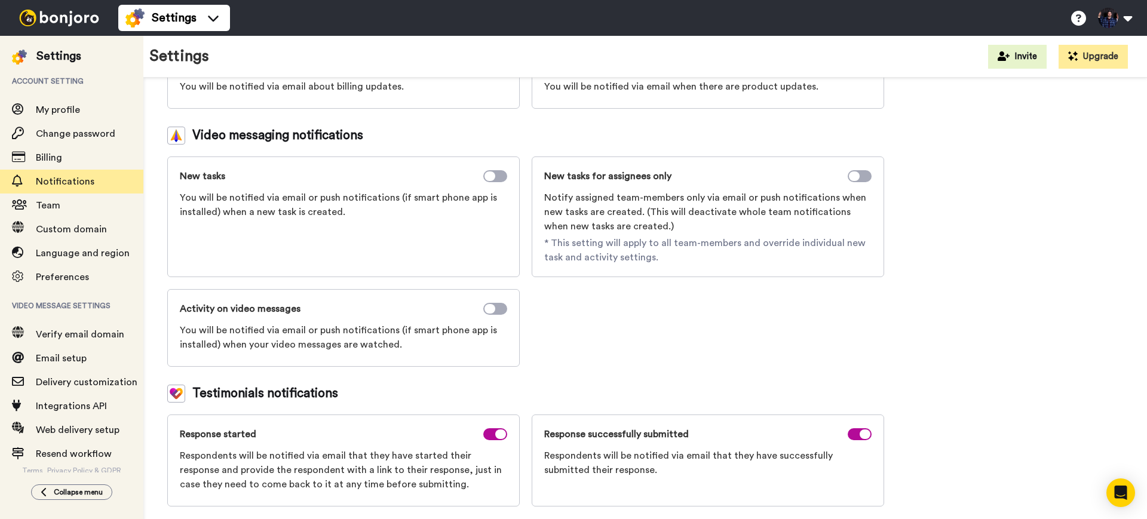
scroll to position [158, 0]
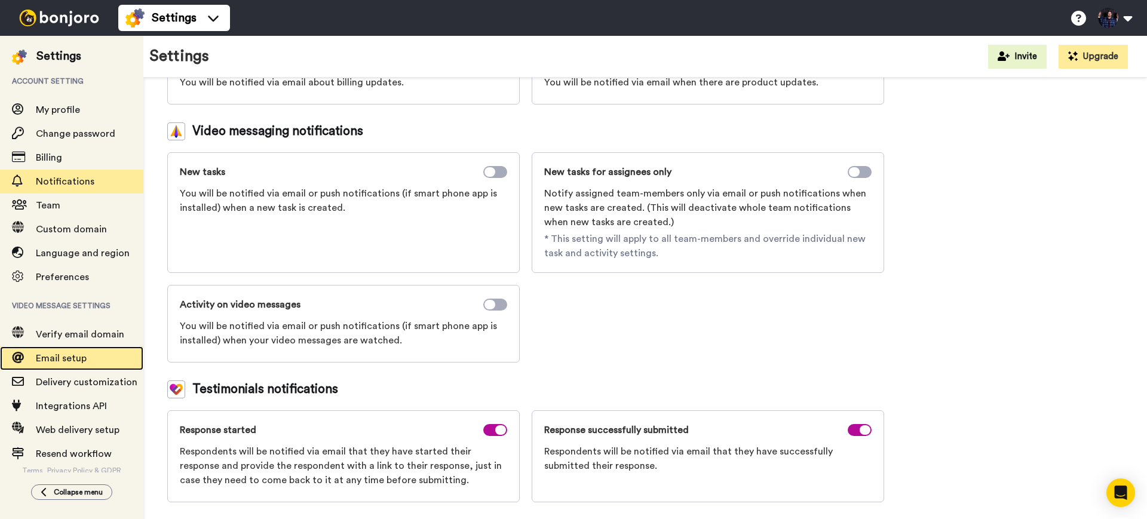
click at [89, 361] on span "Email setup" at bounding box center [90, 358] width 108 height 14
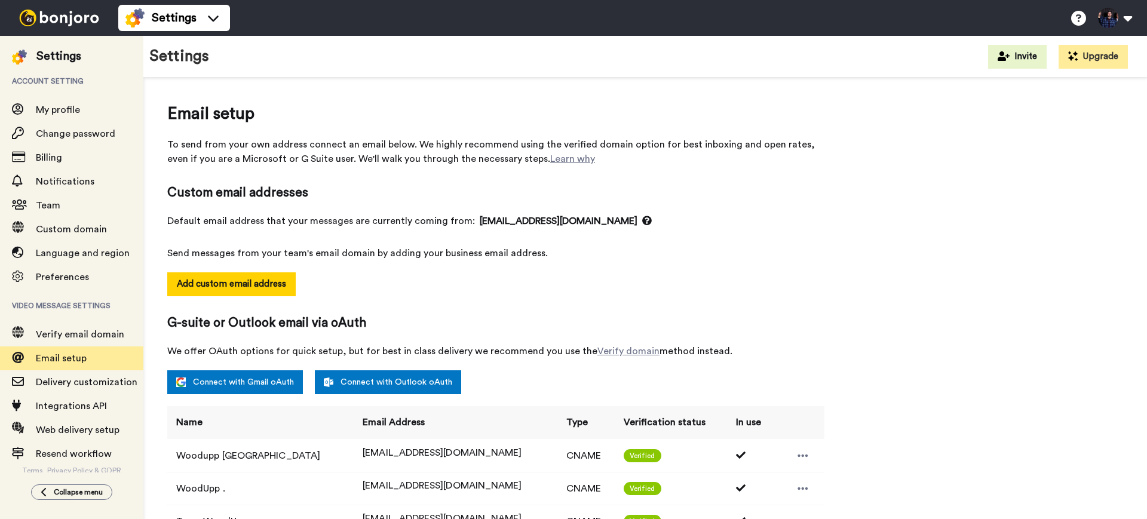
select select "105588"
select select "102120"
select select "100458"
select select "86738"
click at [498, 255] on span "Send messages from your team's email domain by adding your business email addre…" at bounding box center [495, 253] width 657 height 14
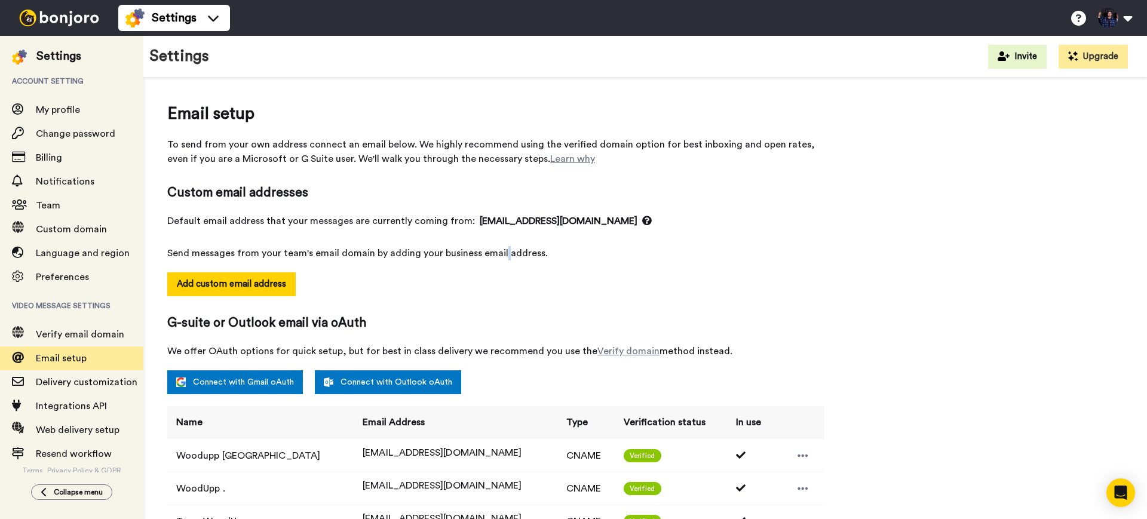
click at [498, 255] on span "Send messages from your team's email domain by adding your business email addre…" at bounding box center [495, 253] width 657 height 14
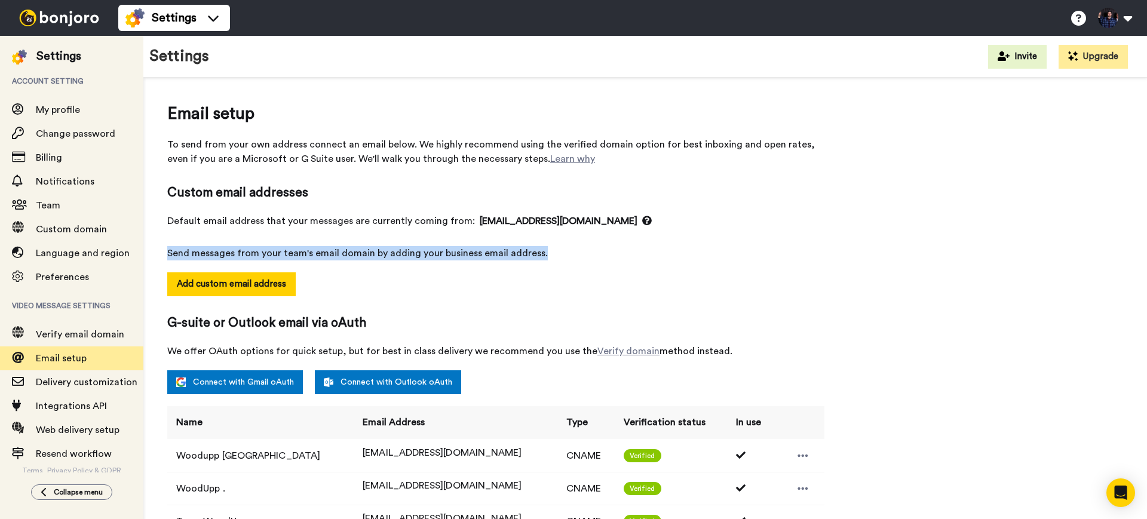
click at [498, 255] on span "Send messages from your team's email domain by adding your business email addre…" at bounding box center [495, 253] width 657 height 14
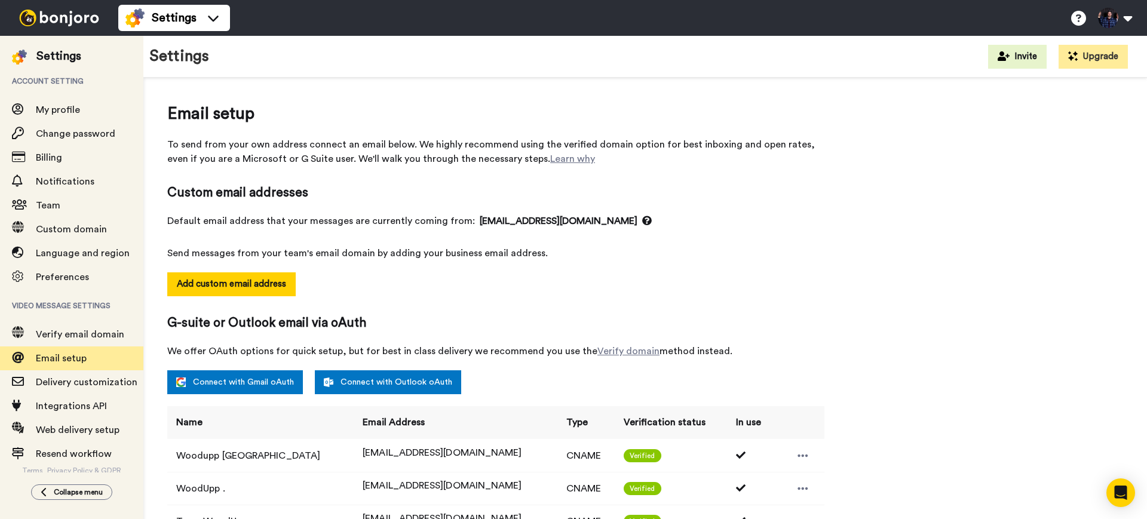
click at [367, 268] on div "Email setup To send from your own address connect an email below. We highly rec…" at bounding box center [495, 523] width 657 height 843
click at [285, 279] on button "Add custom email address" at bounding box center [231, 284] width 128 height 24
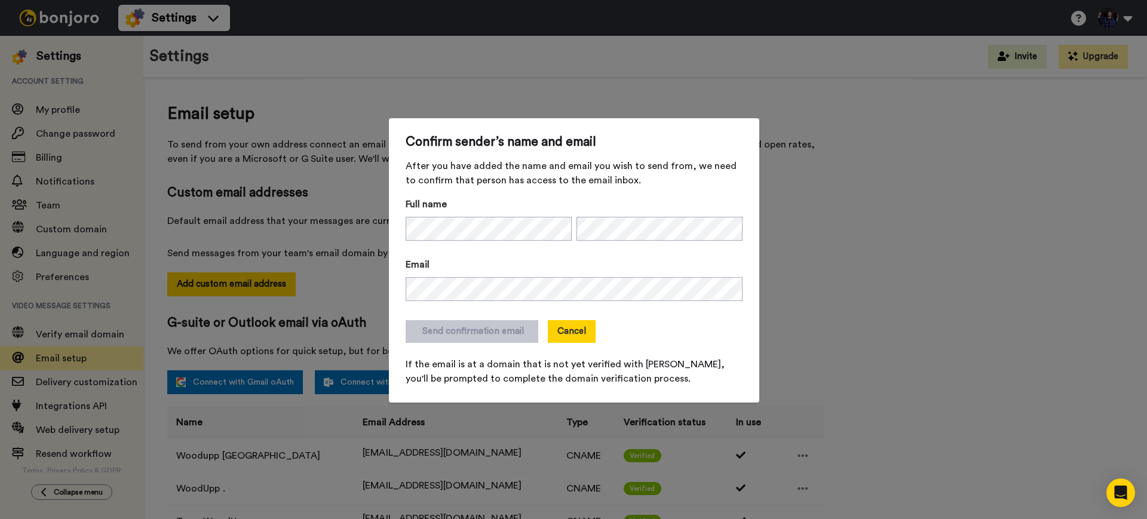
click at [574, 331] on button "Cancel" at bounding box center [572, 331] width 48 height 23
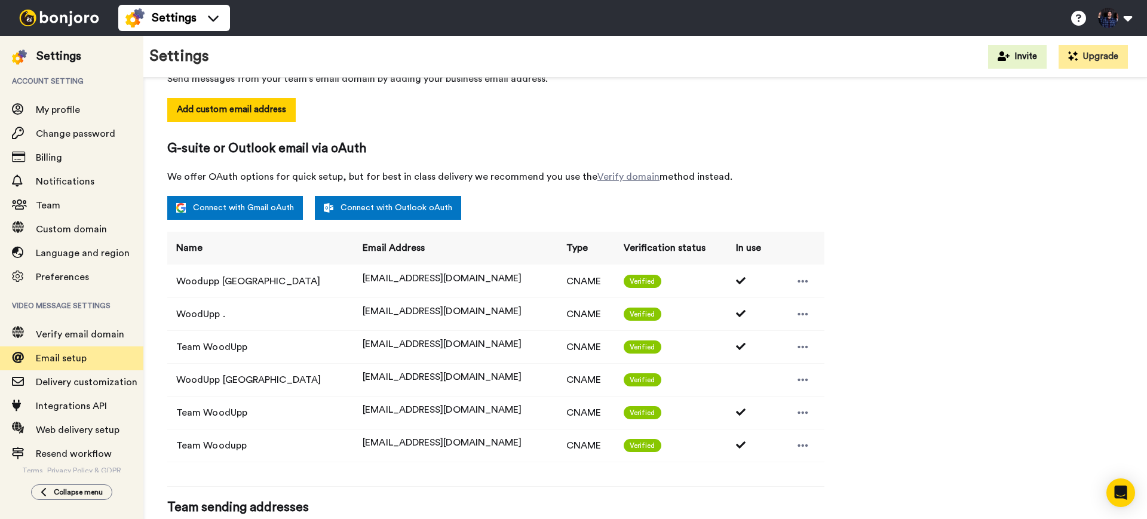
scroll to position [224, 0]
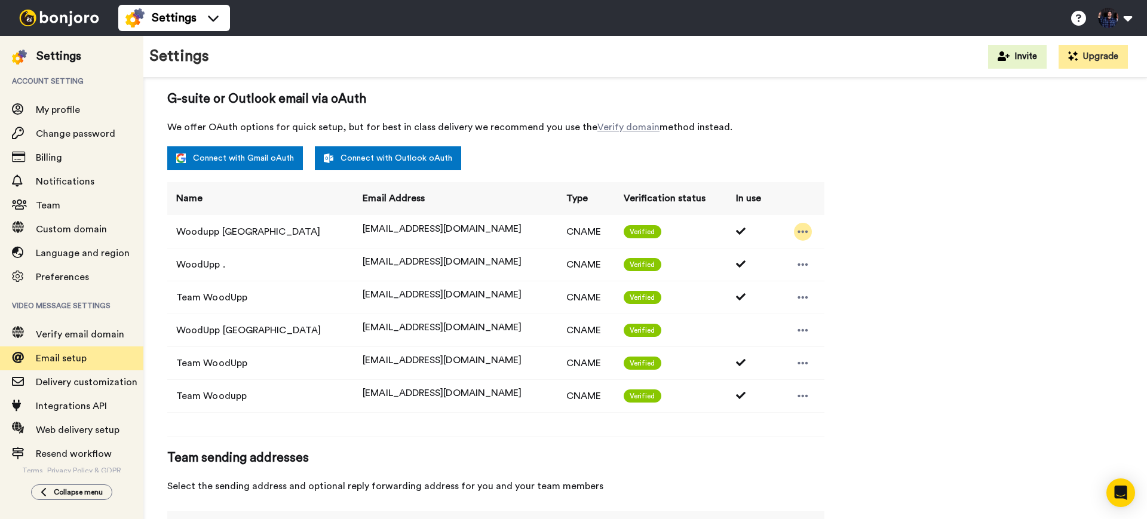
click at [797, 226] on icon at bounding box center [802, 232] width 11 height 12
click at [878, 158] on div "Email setup To send from your own address connect an email below. We highly rec…" at bounding box center [645, 299] width 956 height 843
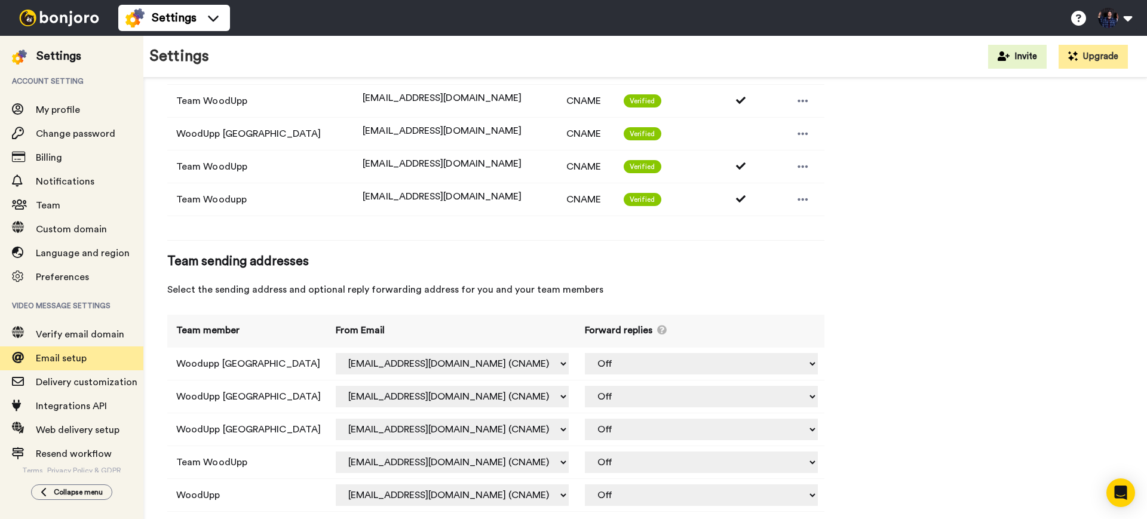
scroll to position [442, 0]
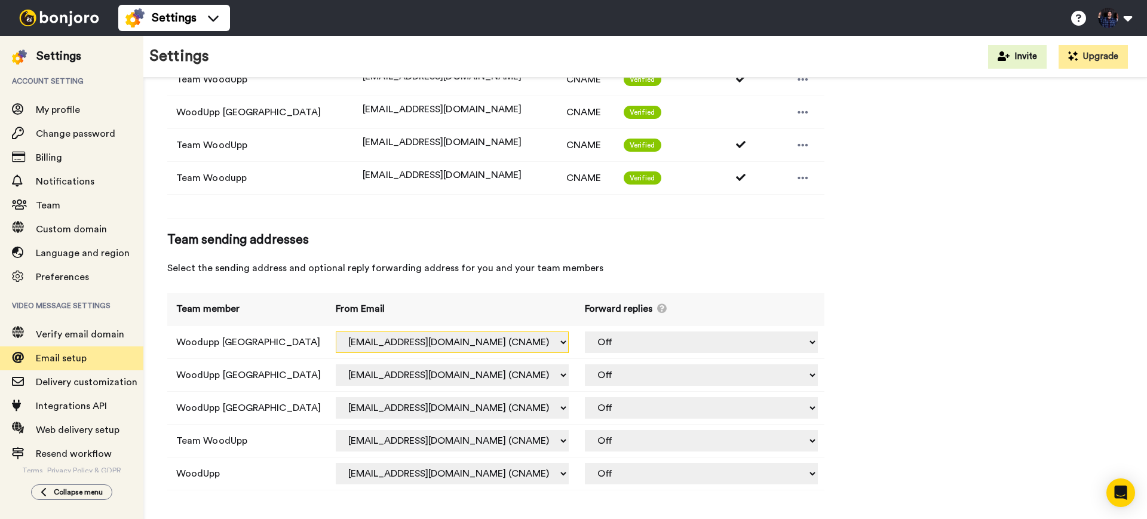
click at [569, 345] on select "[EMAIL_ADDRESS][DOMAIN_NAME] (CNAME) [EMAIL_ADDRESS][DOMAIN_NAME] (Default) [EM…" at bounding box center [452, 342] width 233 height 22
drag, startPoint x: 821, startPoint y: 341, endPoint x: 815, endPoint y: 343, distance: 6.4
click at [822, 342] on td "Off [EMAIL_ADDRESS][DOMAIN_NAME] (CNAME) [EMAIL_ADDRESS][DOMAIN_NAME] (CNAME) […" at bounding box center [700, 342] width 248 height 33
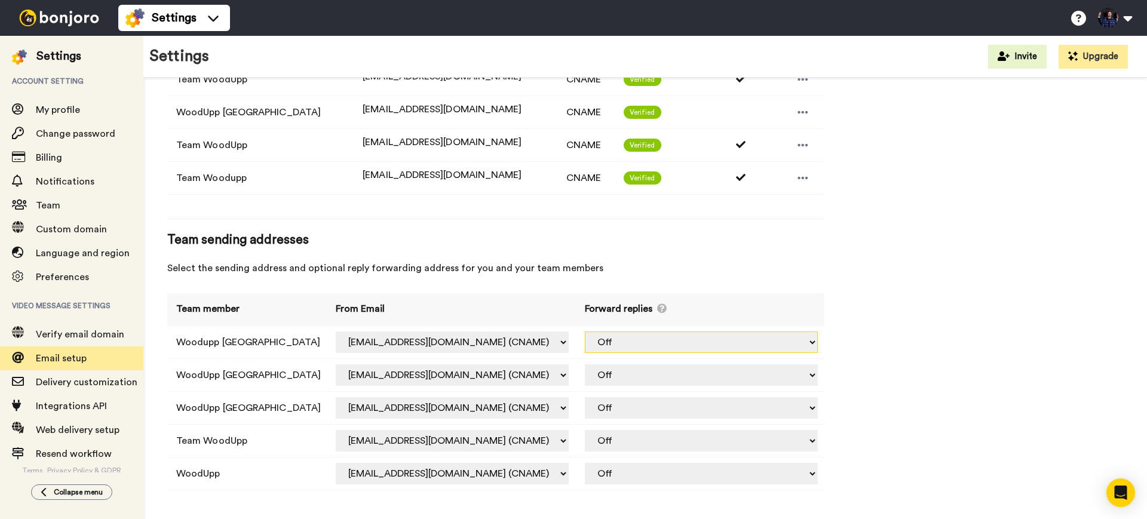
click at [798, 345] on select "Off [EMAIL_ADDRESS][DOMAIN_NAME] (CNAME) [EMAIL_ADDRESS][DOMAIN_NAME] (CNAME) […" at bounding box center [701, 342] width 233 height 22
click at [798, 343] on select "Off [EMAIL_ADDRESS][DOMAIN_NAME] (CNAME) [EMAIL_ADDRESS][DOMAIN_NAME] (CNAME) […" at bounding box center [701, 342] width 233 height 22
click at [696, 344] on select "Off [EMAIL_ADDRESS][DOMAIN_NAME] (CNAME) [EMAIL_ADDRESS][DOMAIN_NAME] (CNAME) […" at bounding box center [701, 342] width 233 height 22
click at [1009, 297] on div "Email setup To send from your own address connect an email below. We highly rec…" at bounding box center [645, 81] width 956 height 843
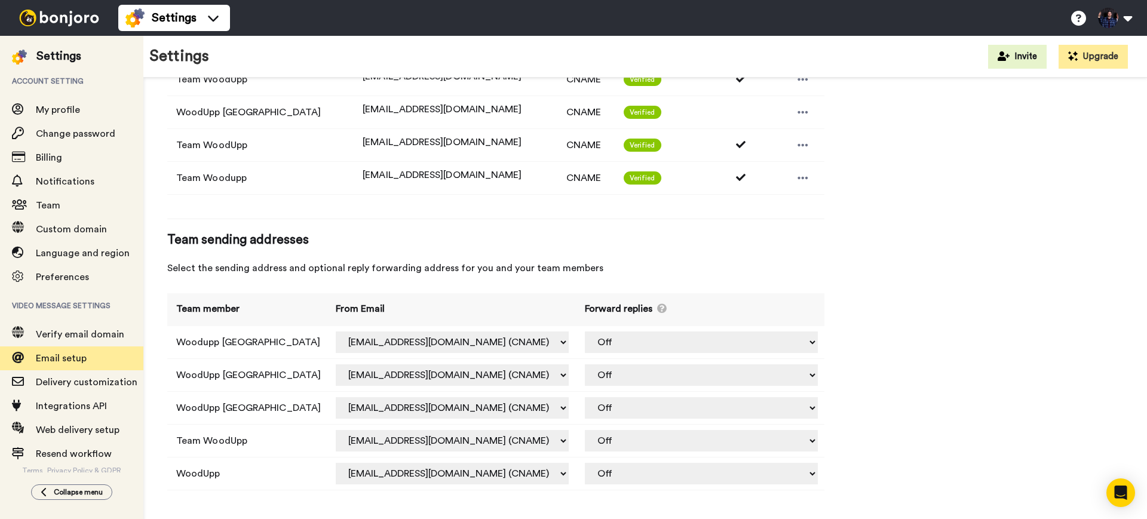
click at [1051, 262] on div "Email setup To send from your own address connect an email below. We highly rec…" at bounding box center [645, 81] width 956 height 843
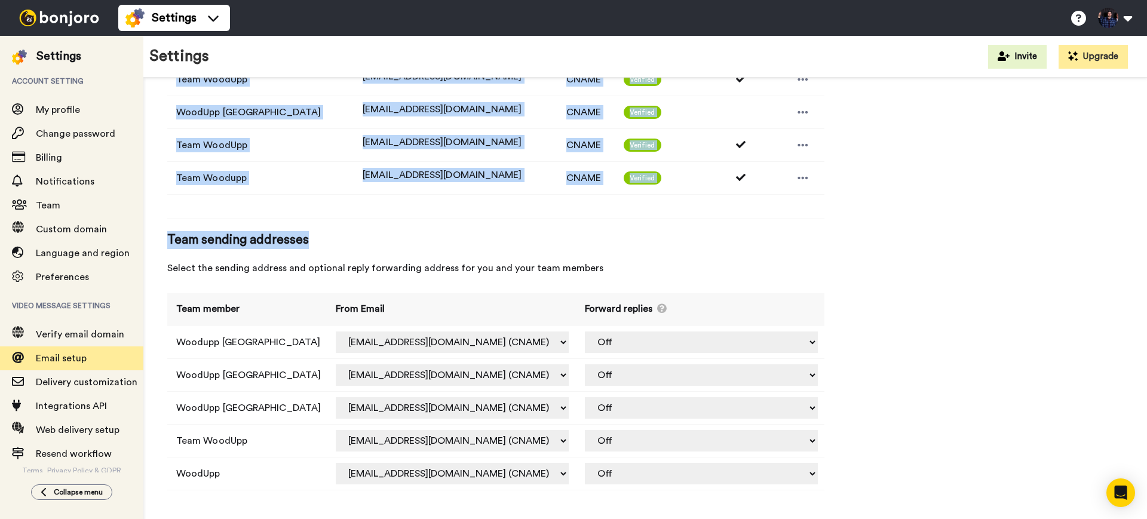
click at [908, 163] on div "Email setup To send from your own address connect an email below. We highly rec…" at bounding box center [645, 81] width 956 height 843
